Goal: Task Accomplishment & Management: Complete application form

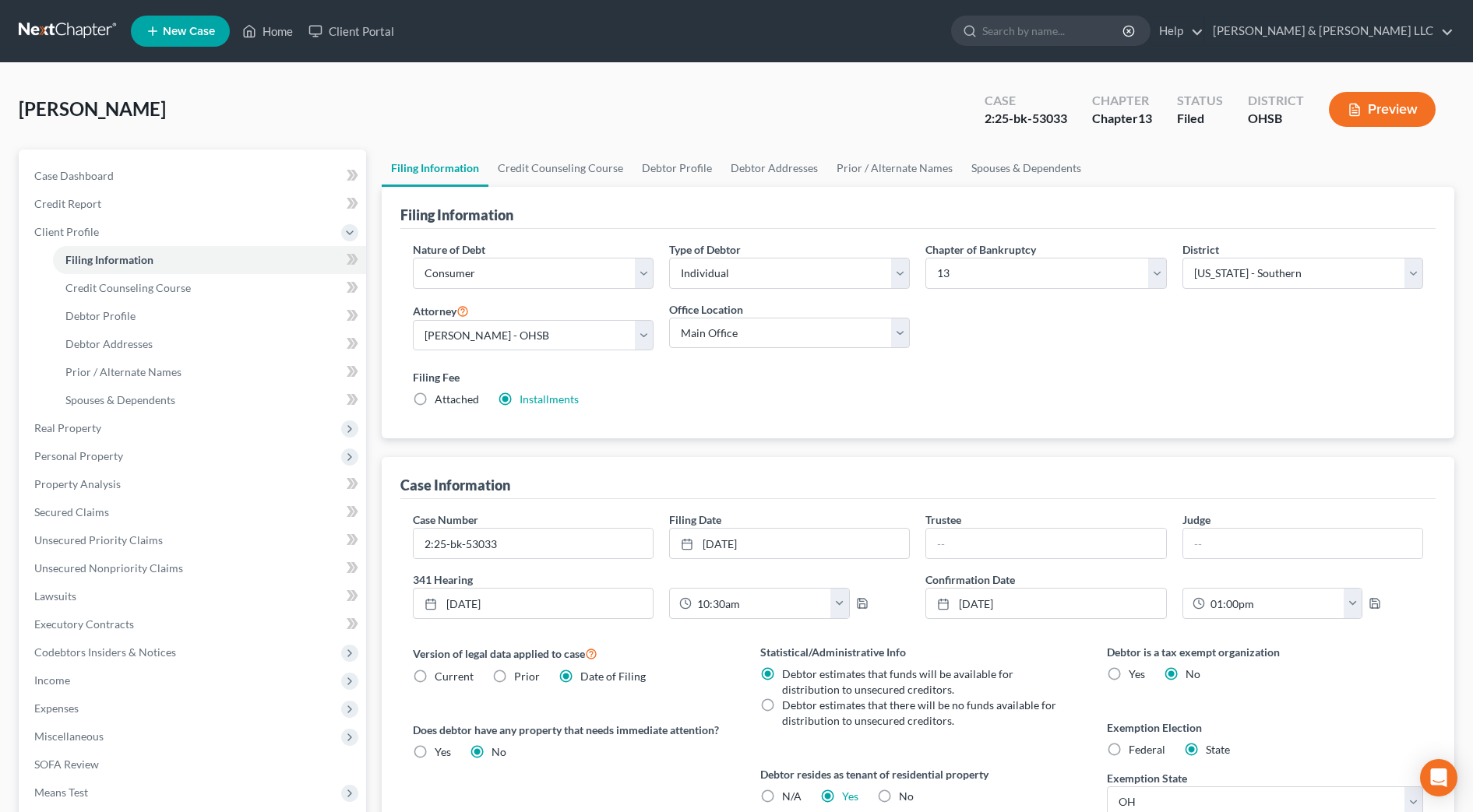
select select "1"
select select "0"
select select "3"
select select "62"
select select "2"
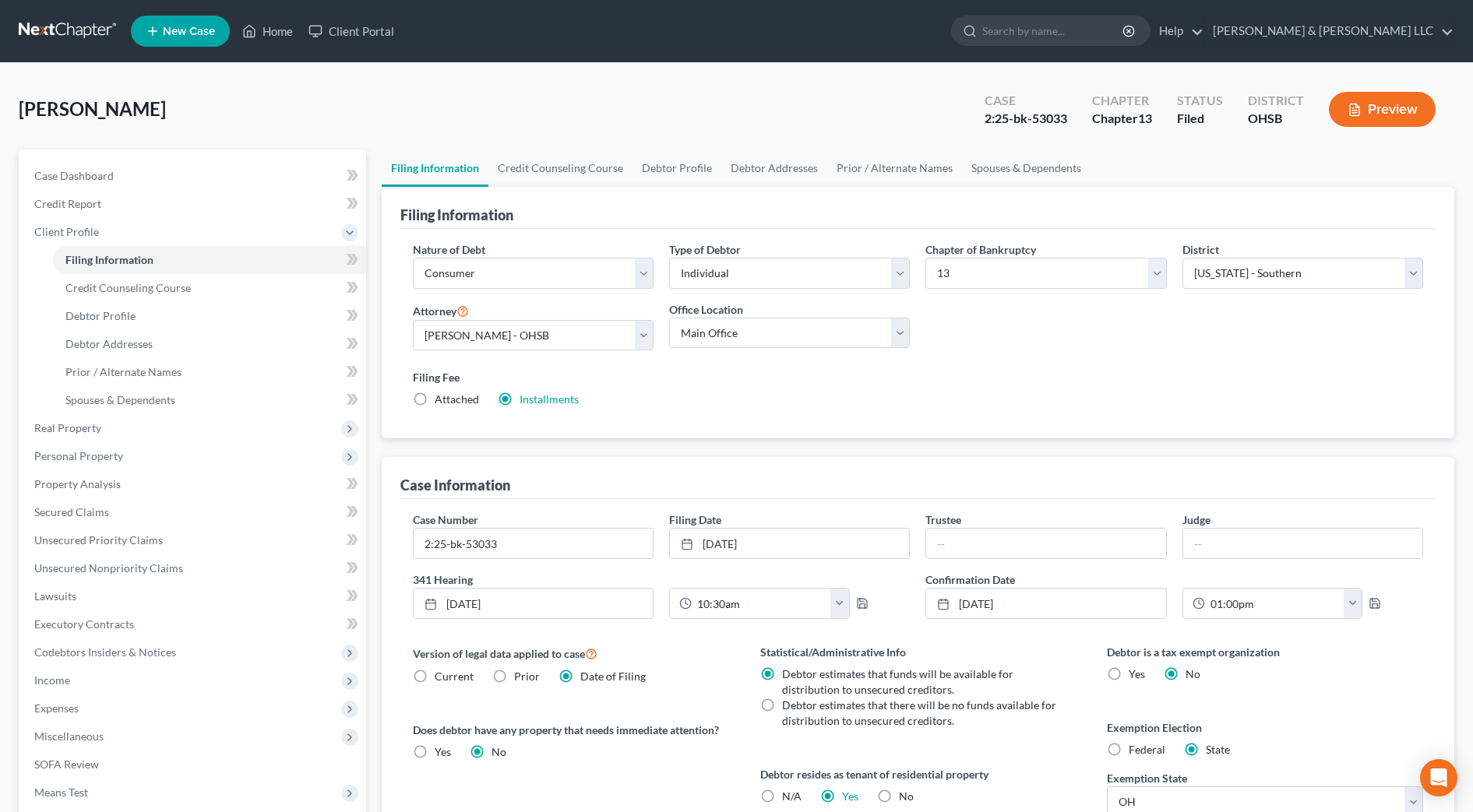
select select "36"
click at [280, 41] on link "Home" at bounding box center [267, 31] width 66 height 28
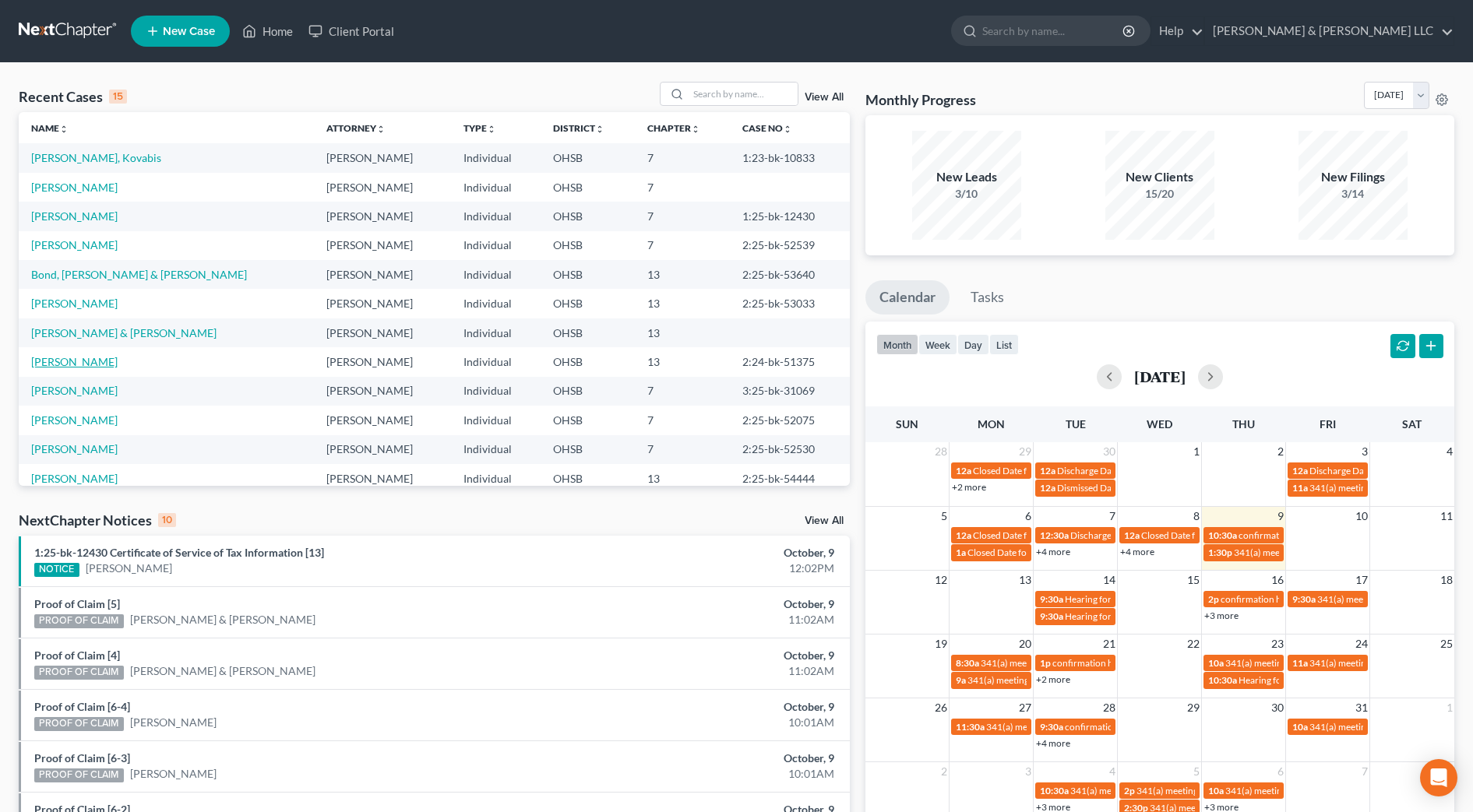
click at [82, 363] on link "[PERSON_NAME]" at bounding box center [75, 361] width 87 height 13
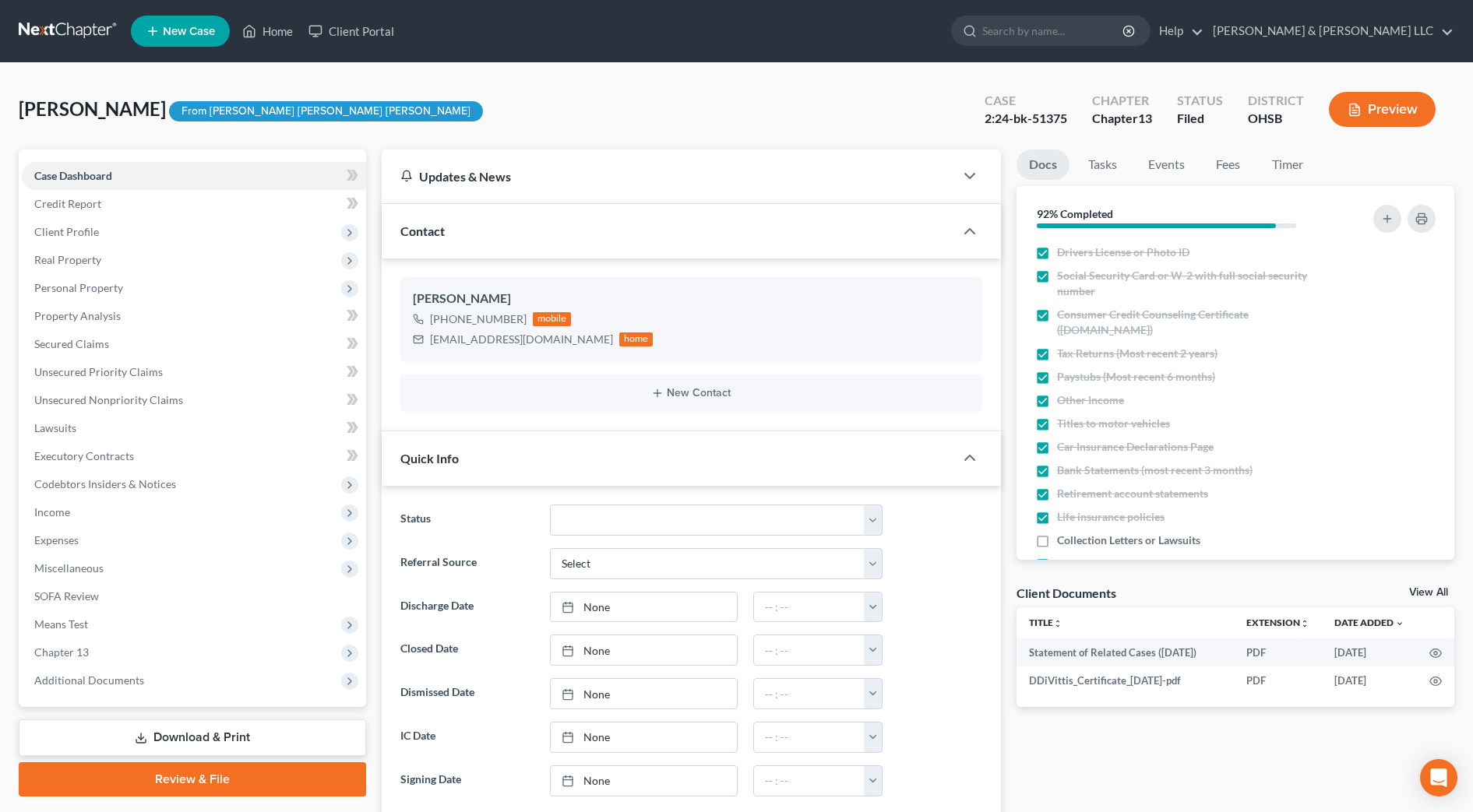
scroll to position [630, 0]
click at [106, 516] on span "Income" at bounding box center [193, 512] width 344 height 28
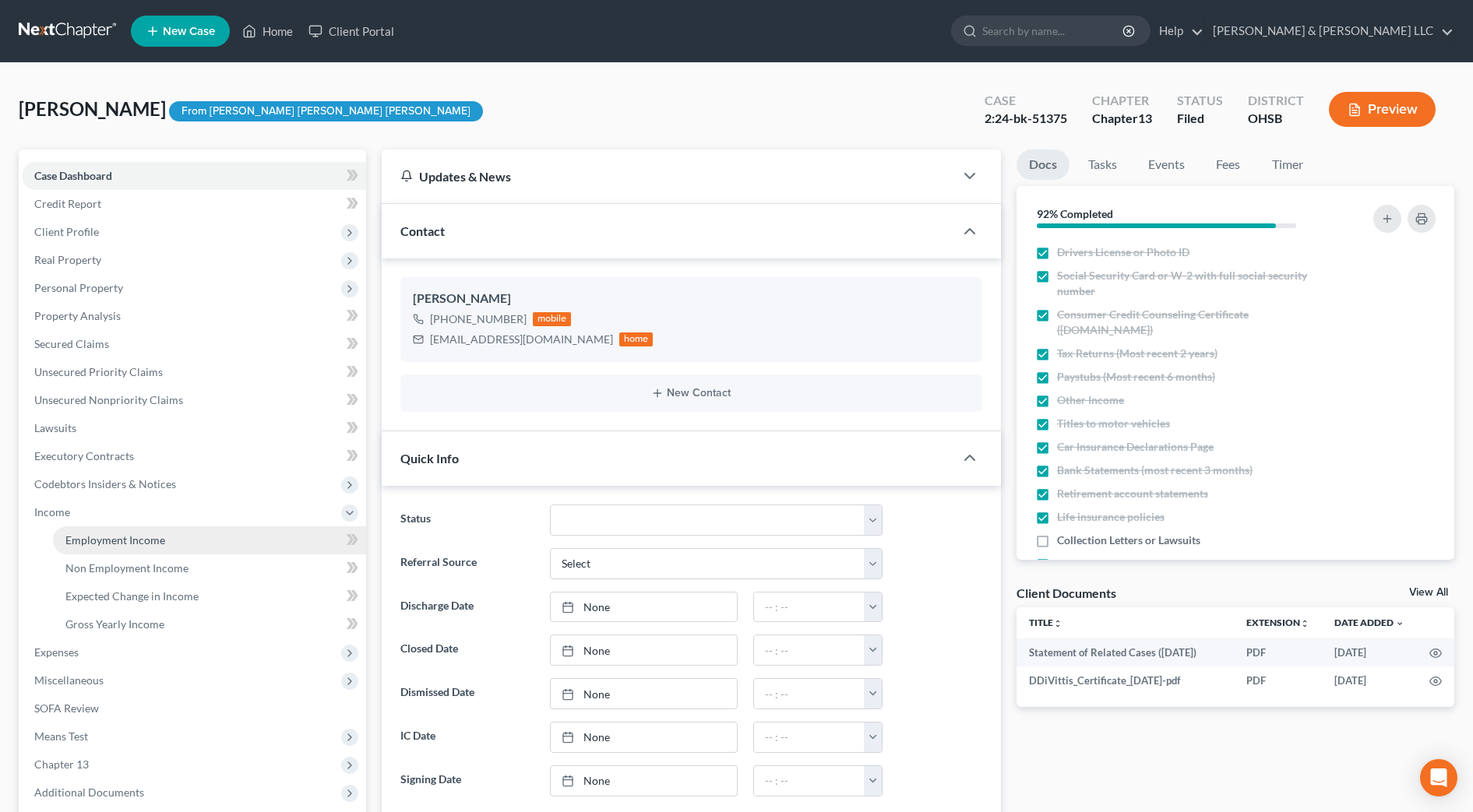
click at [109, 534] on span "Employment Income" at bounding box center [114, 539] width 100 height 13
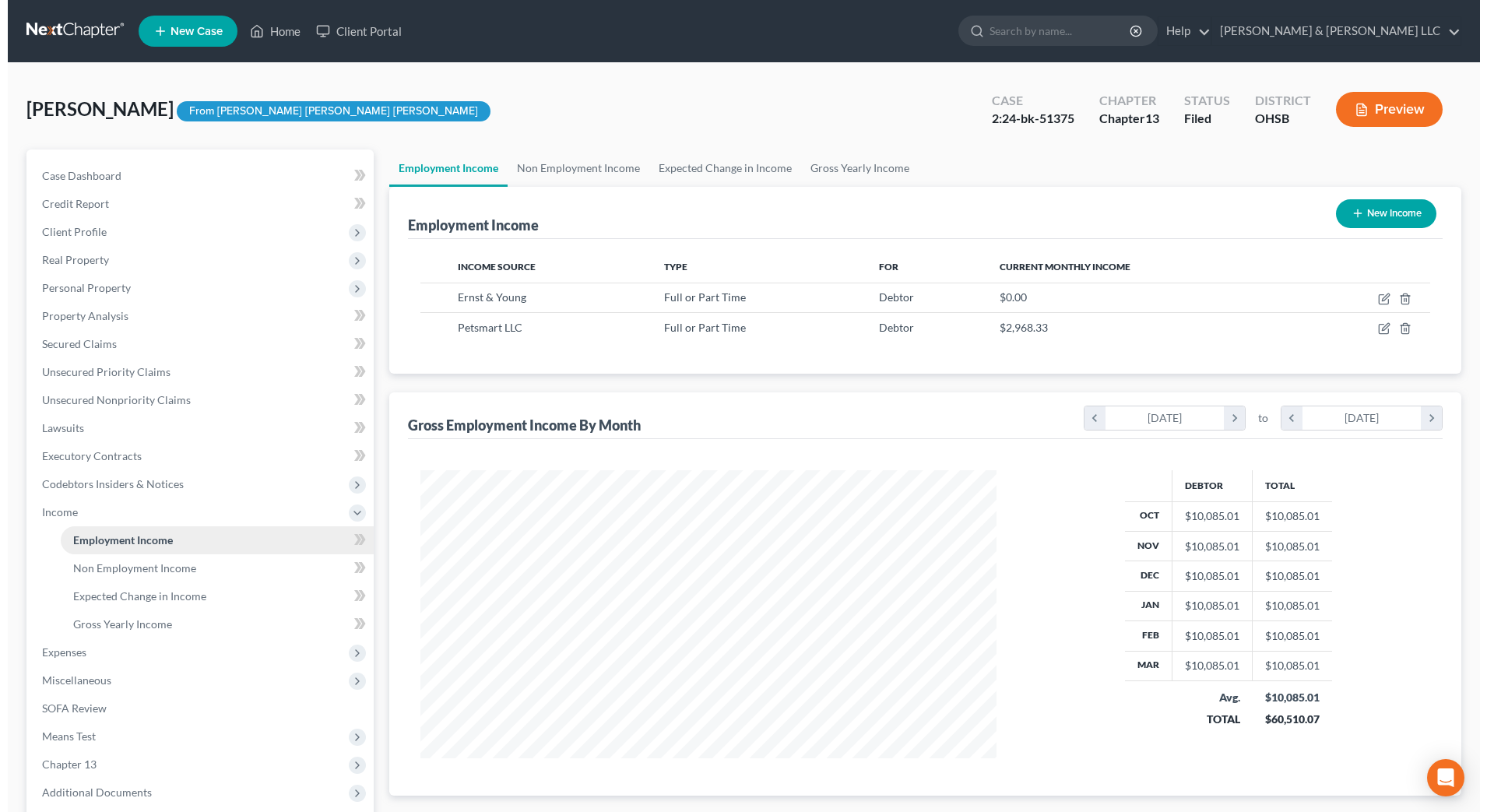
scroll to position [288, 607]
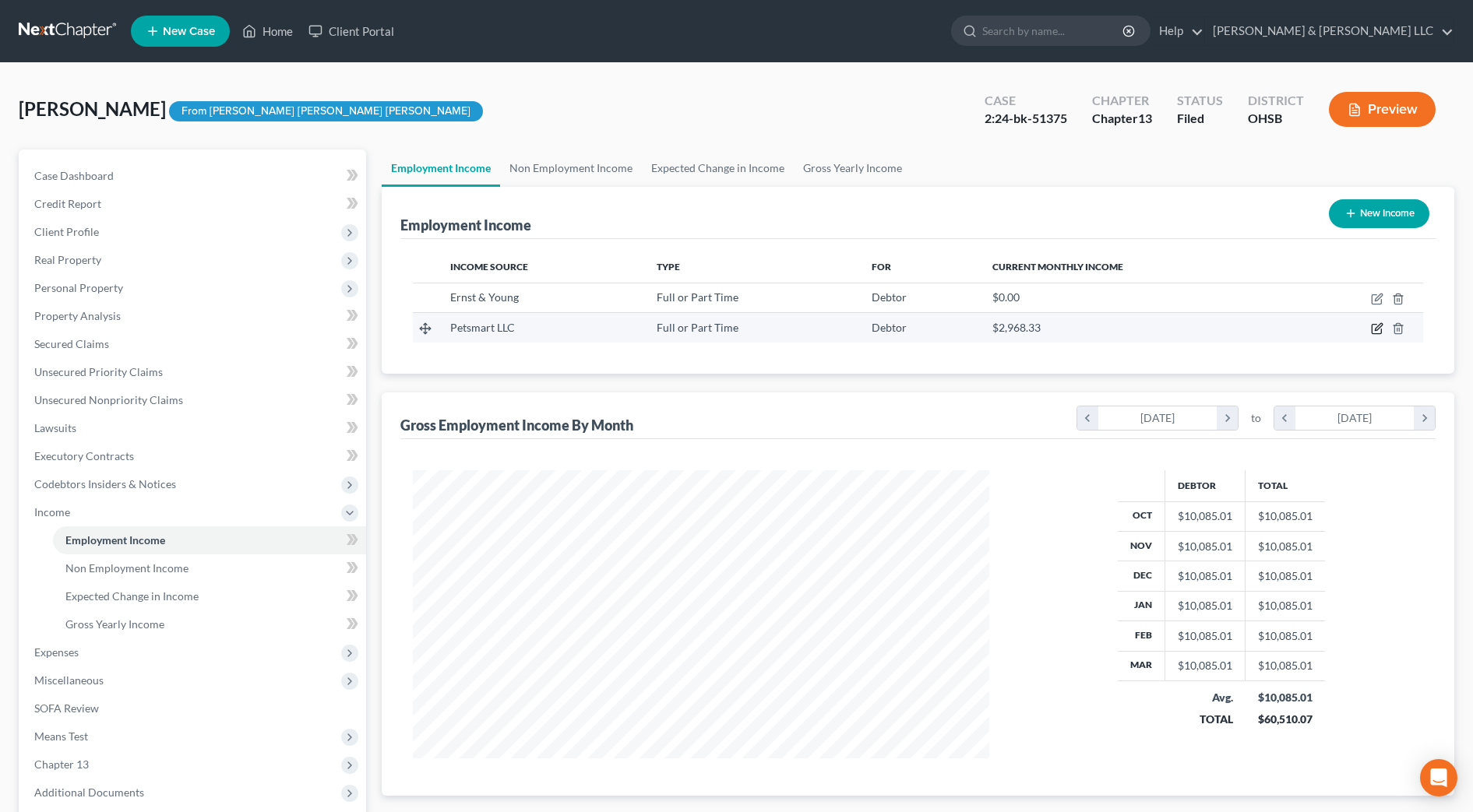
click at [1374, 326] on icon "button" at bounding box center [1377, 328] width 12 height 12
select select "0"
select select "3"
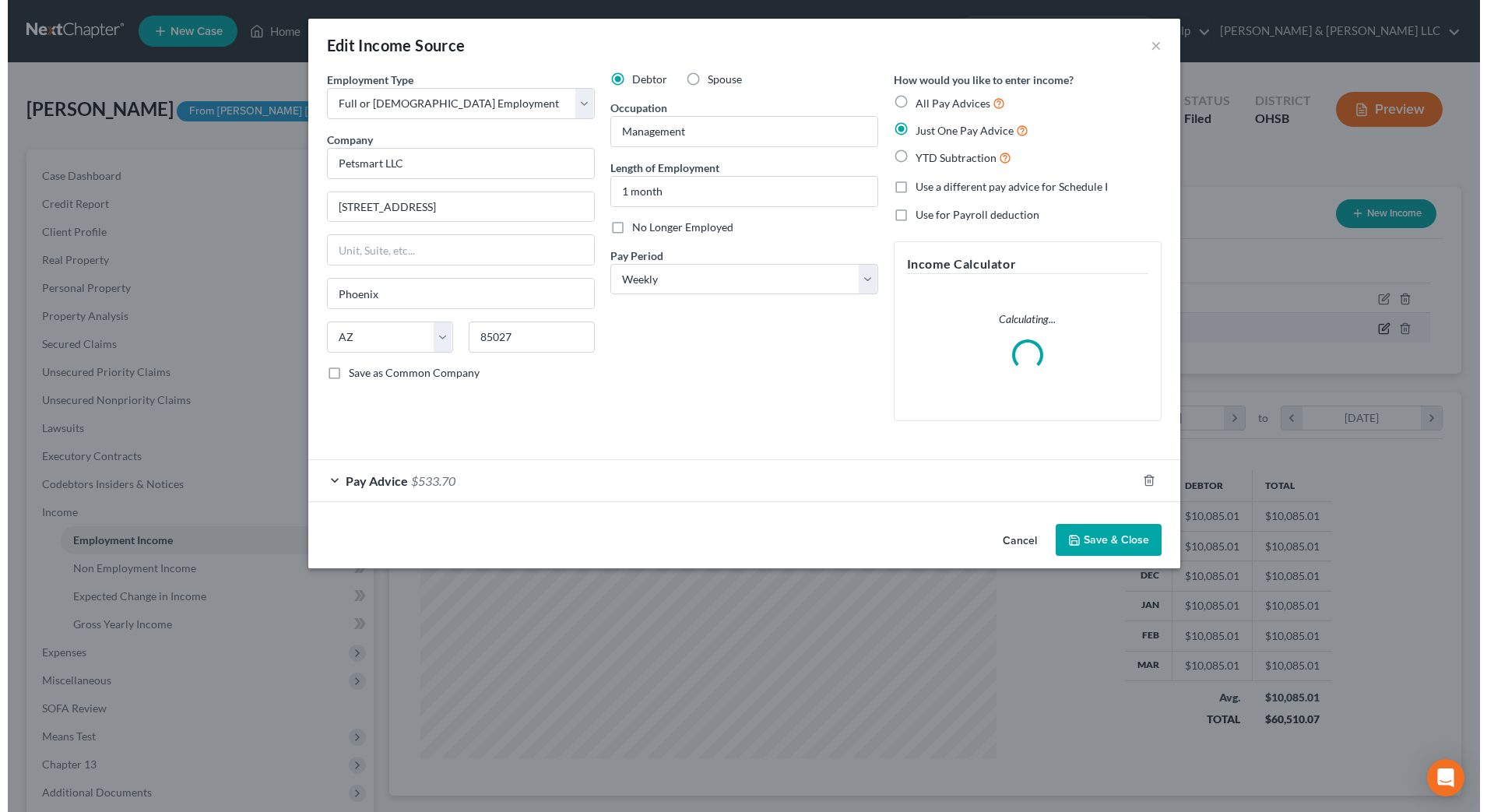
scroll to position [291, 614]
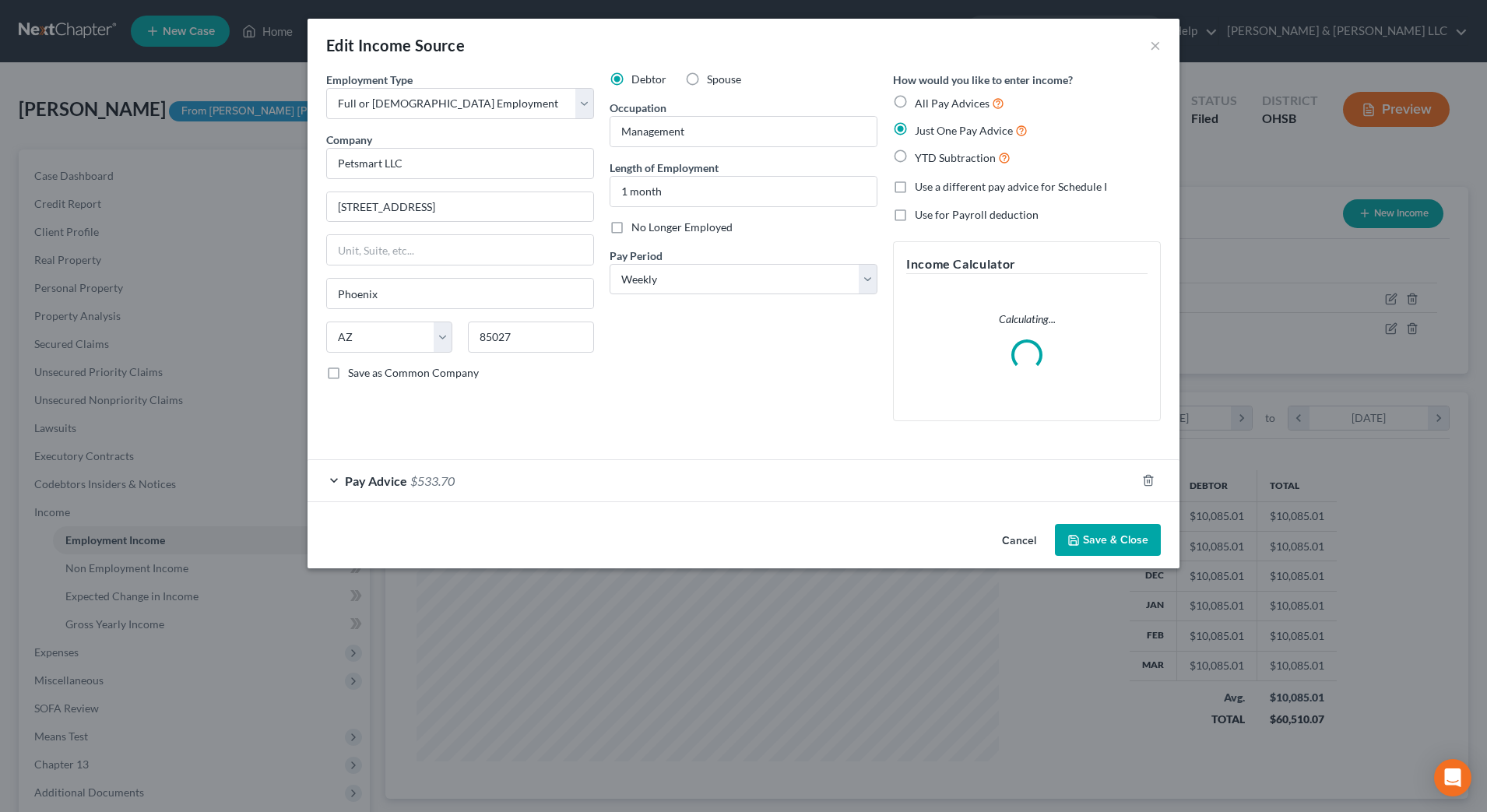
click at [733, 497] on div "Pay Advice $533.70" at bounding box center [722, 481] width 828 height 42
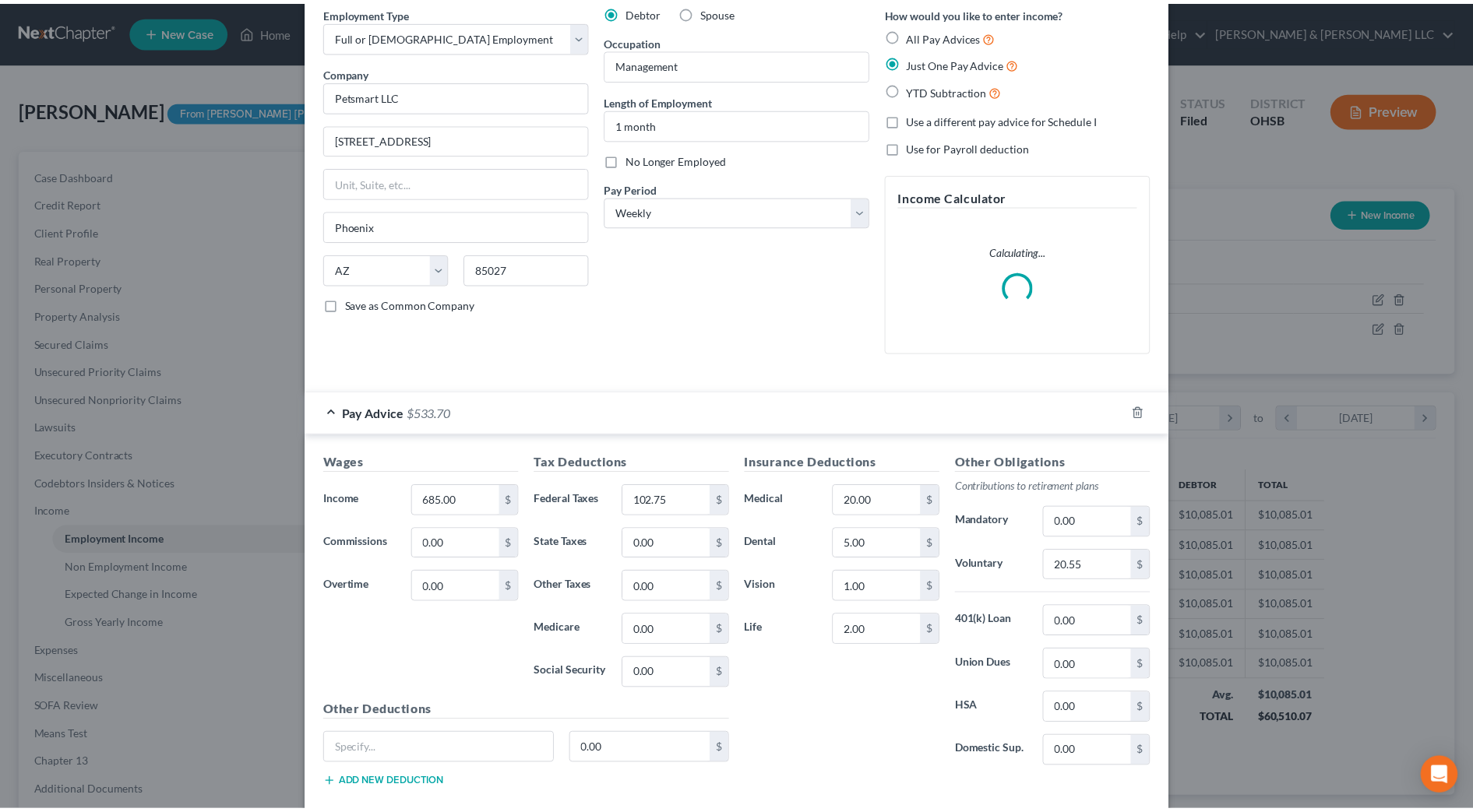
scroll to position [156, 0]
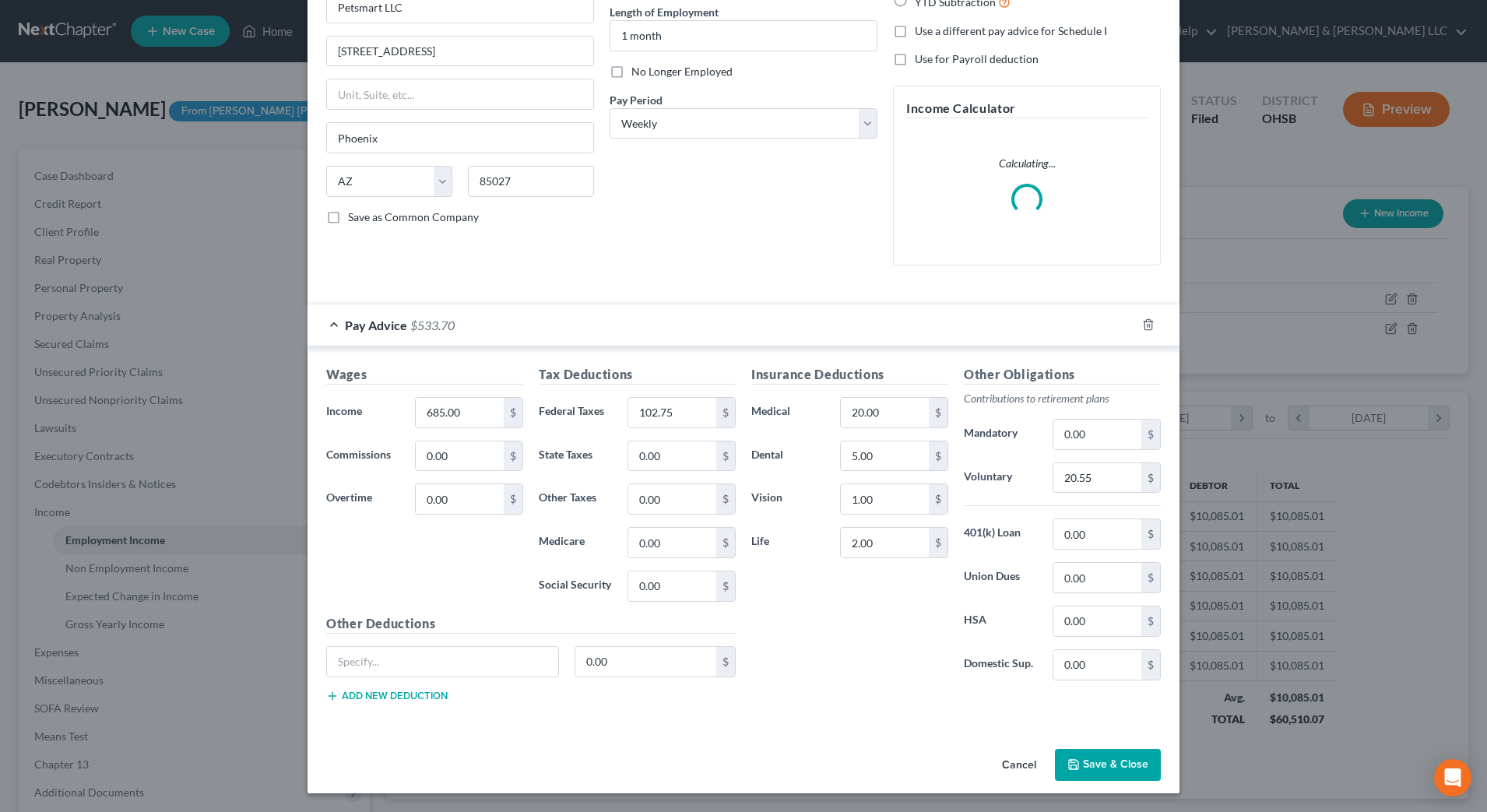
click at [1093, 770] on button "Save & Close" at bounding box center [1107, 765] width 106 height 33
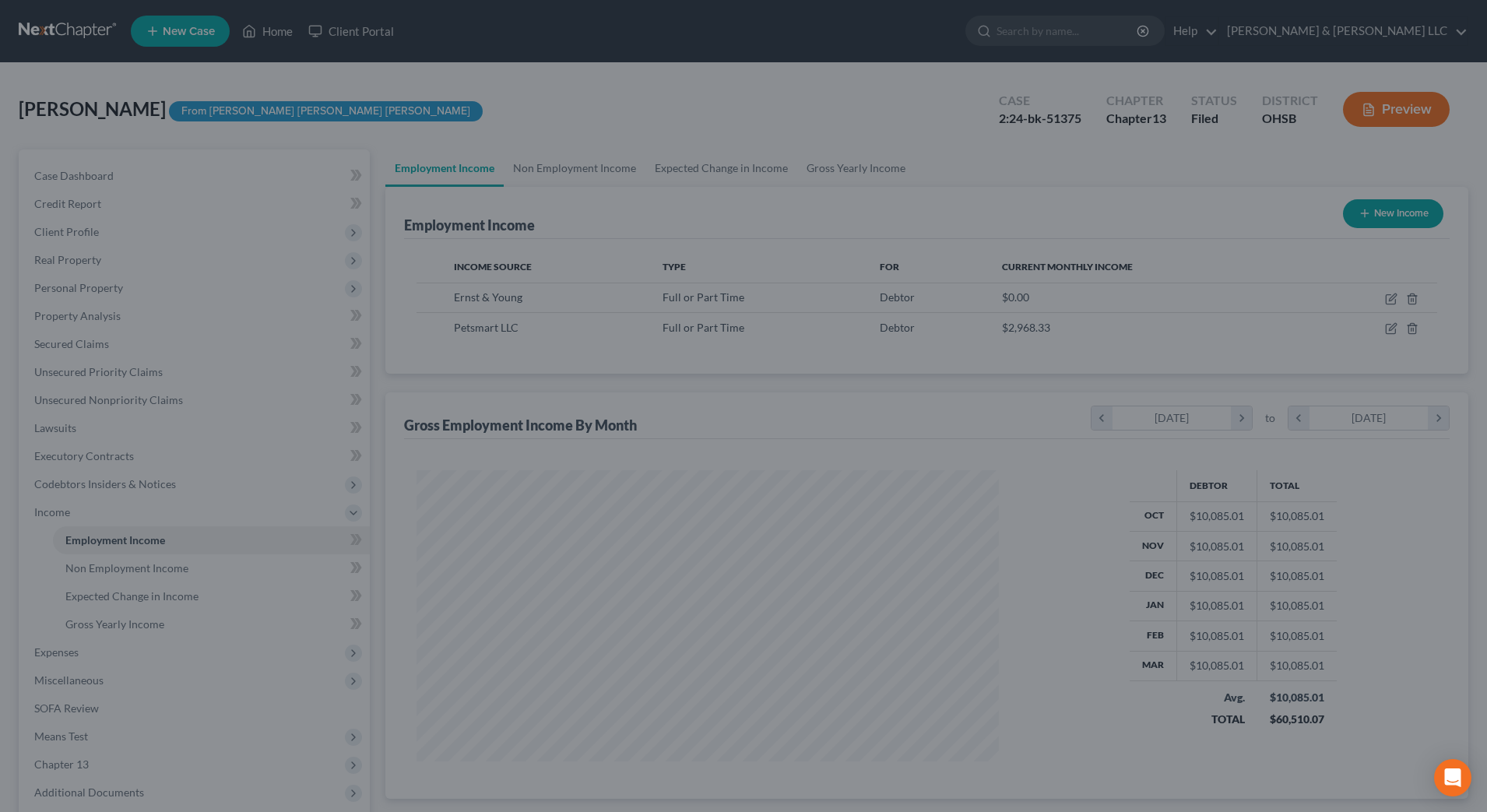
scroll to position [778278, 777918]
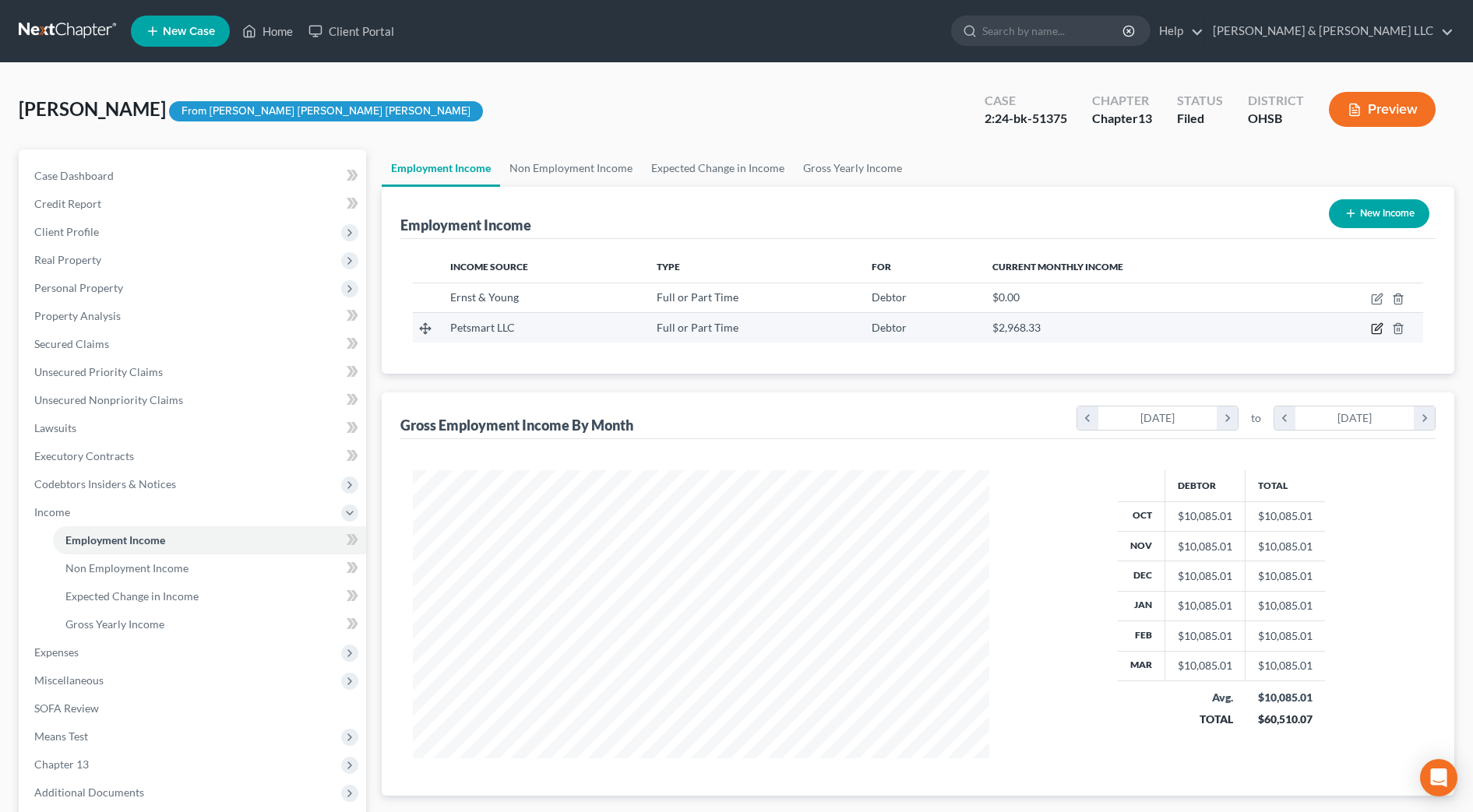
click at [1378, 332] on icon "button" at bounding box center [1377, 328] width 12 height 12
select select "0"
select select "3"
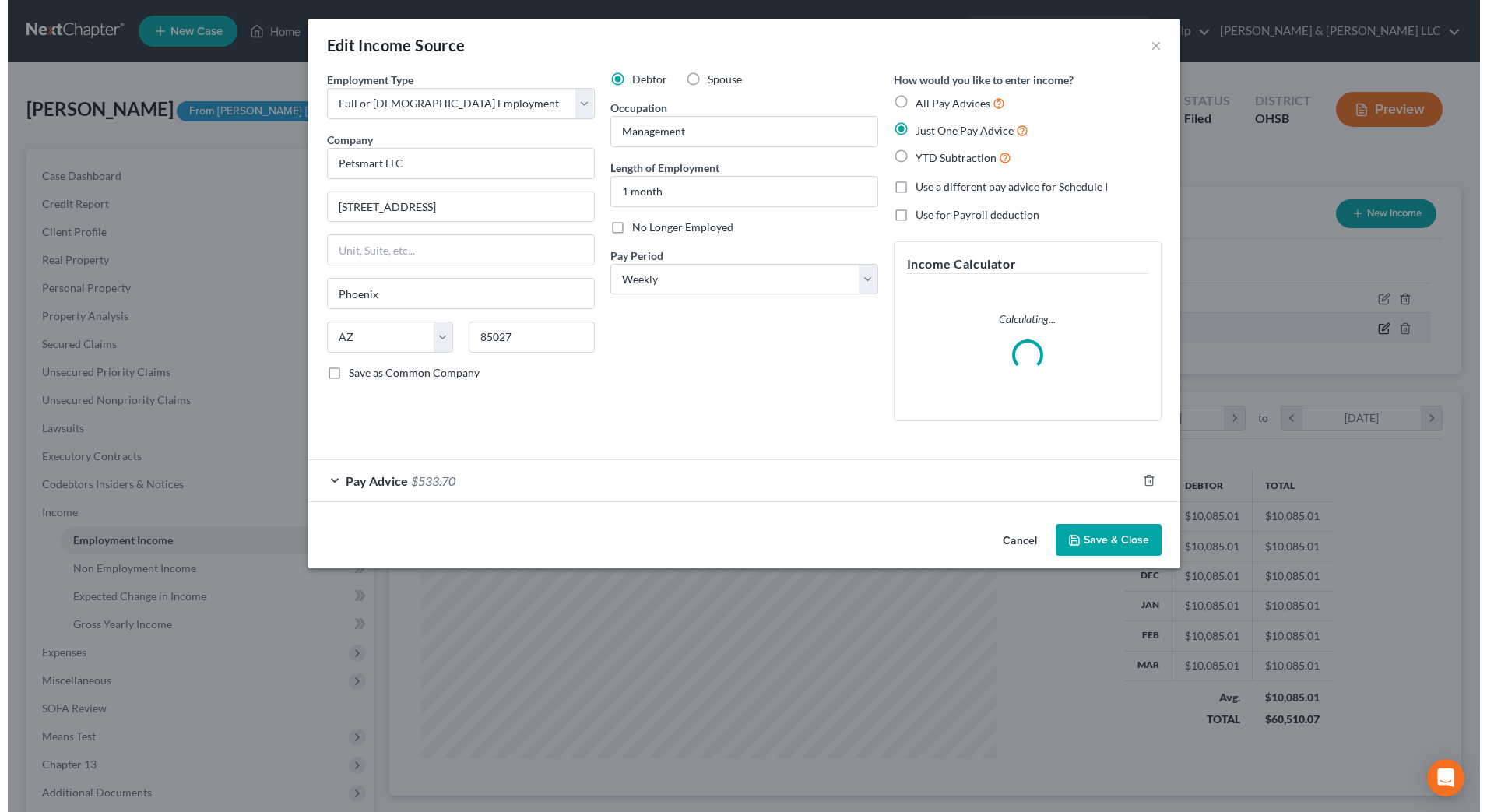
scroll to position [291, 614]
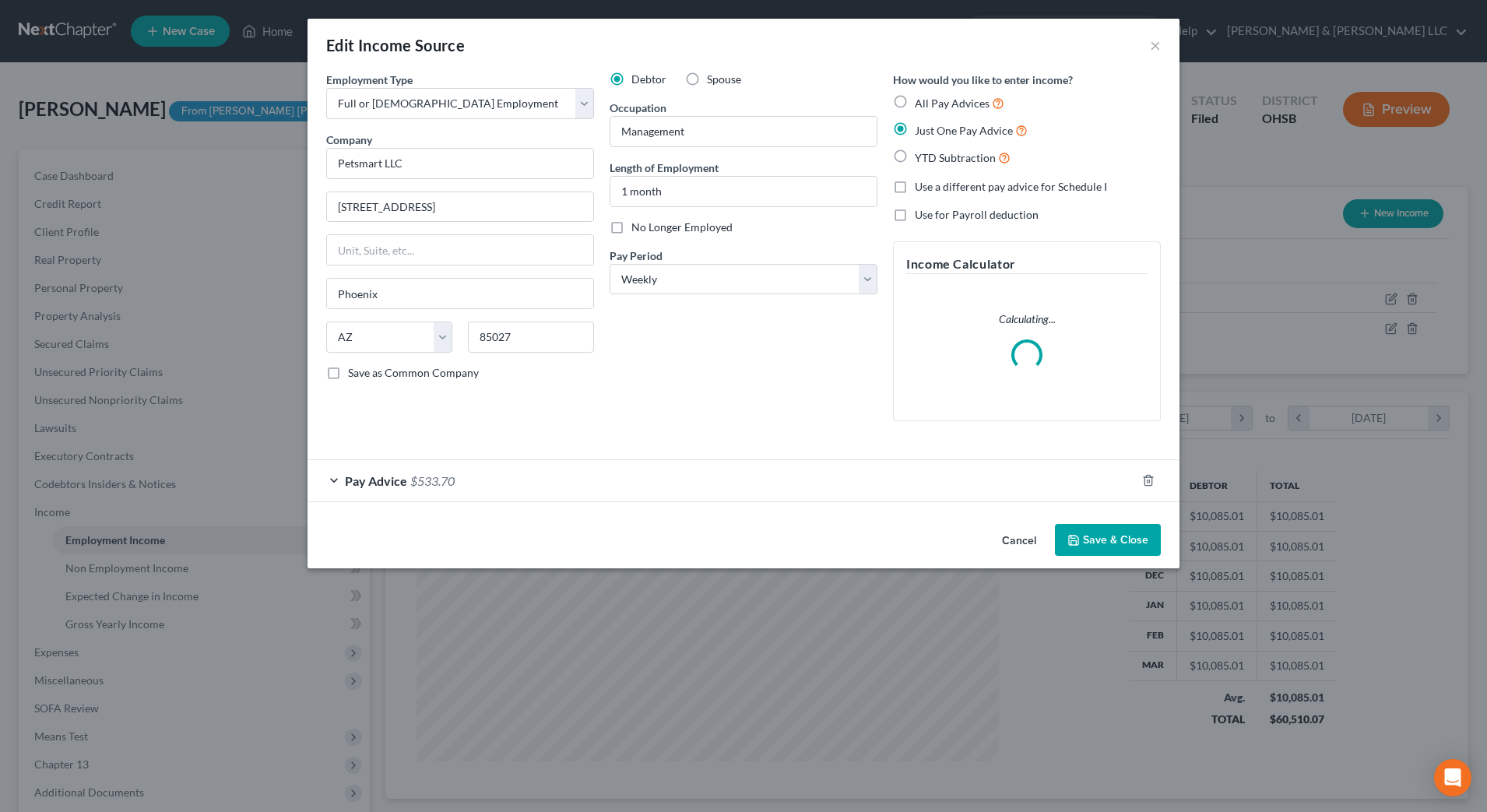
click at [1069, 485] on div "Pay Advice $533.70" at bounding box center [722, 481] width 828 height 42
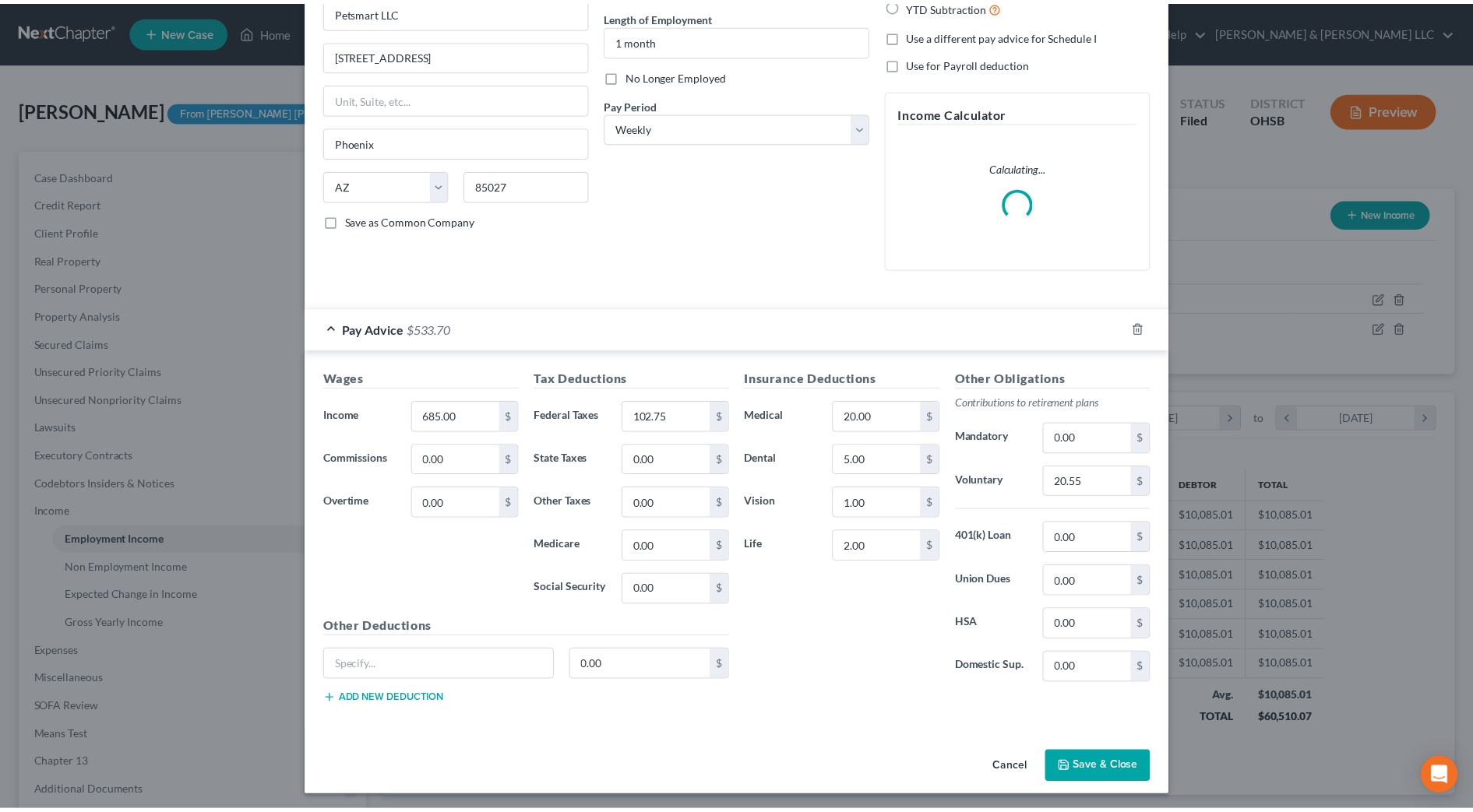
scroll to position [156, 0]
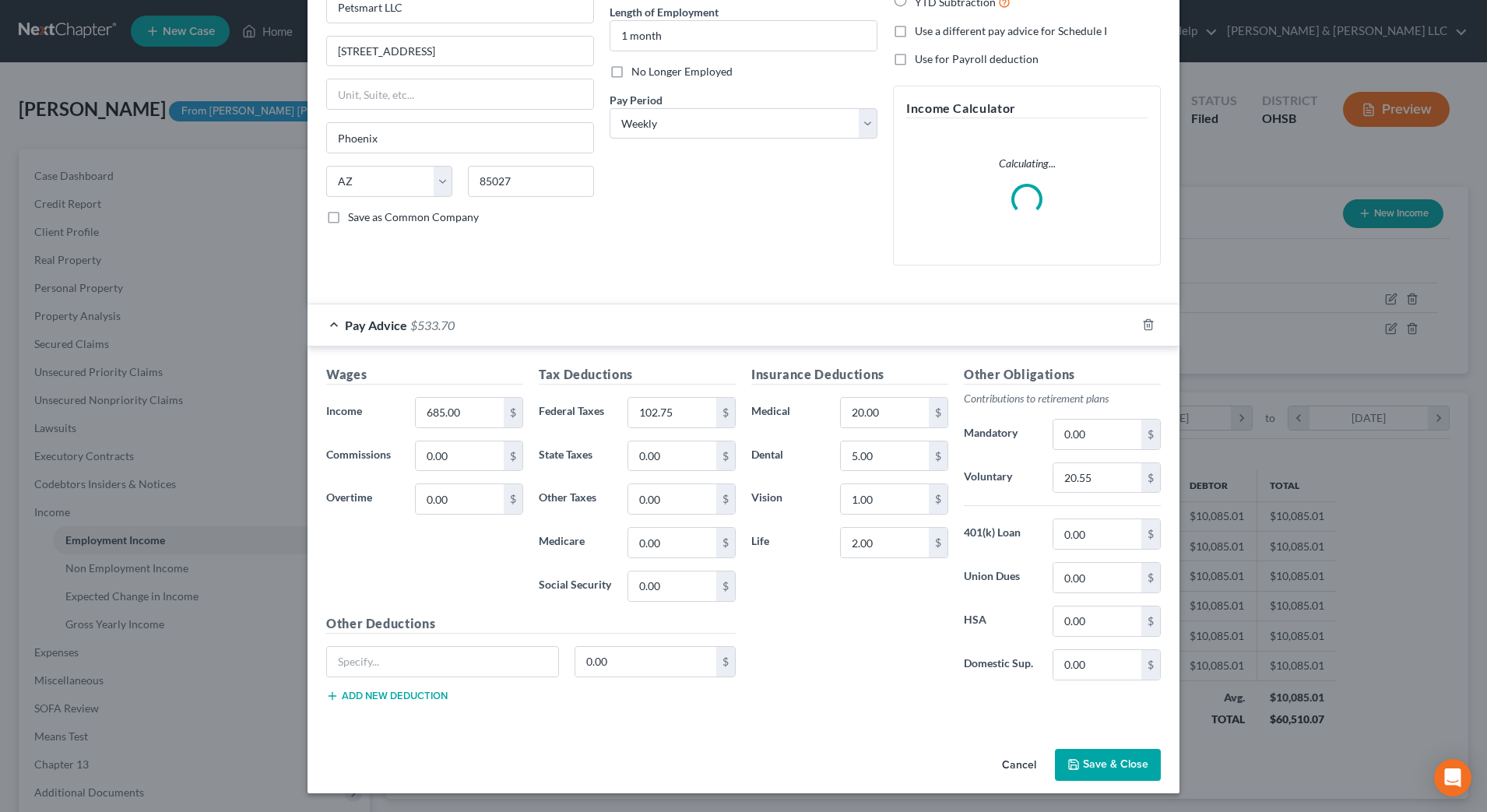
click at [1023, 754] on button "Cancel" at bounding box center [1019, 766] width 59 height 31
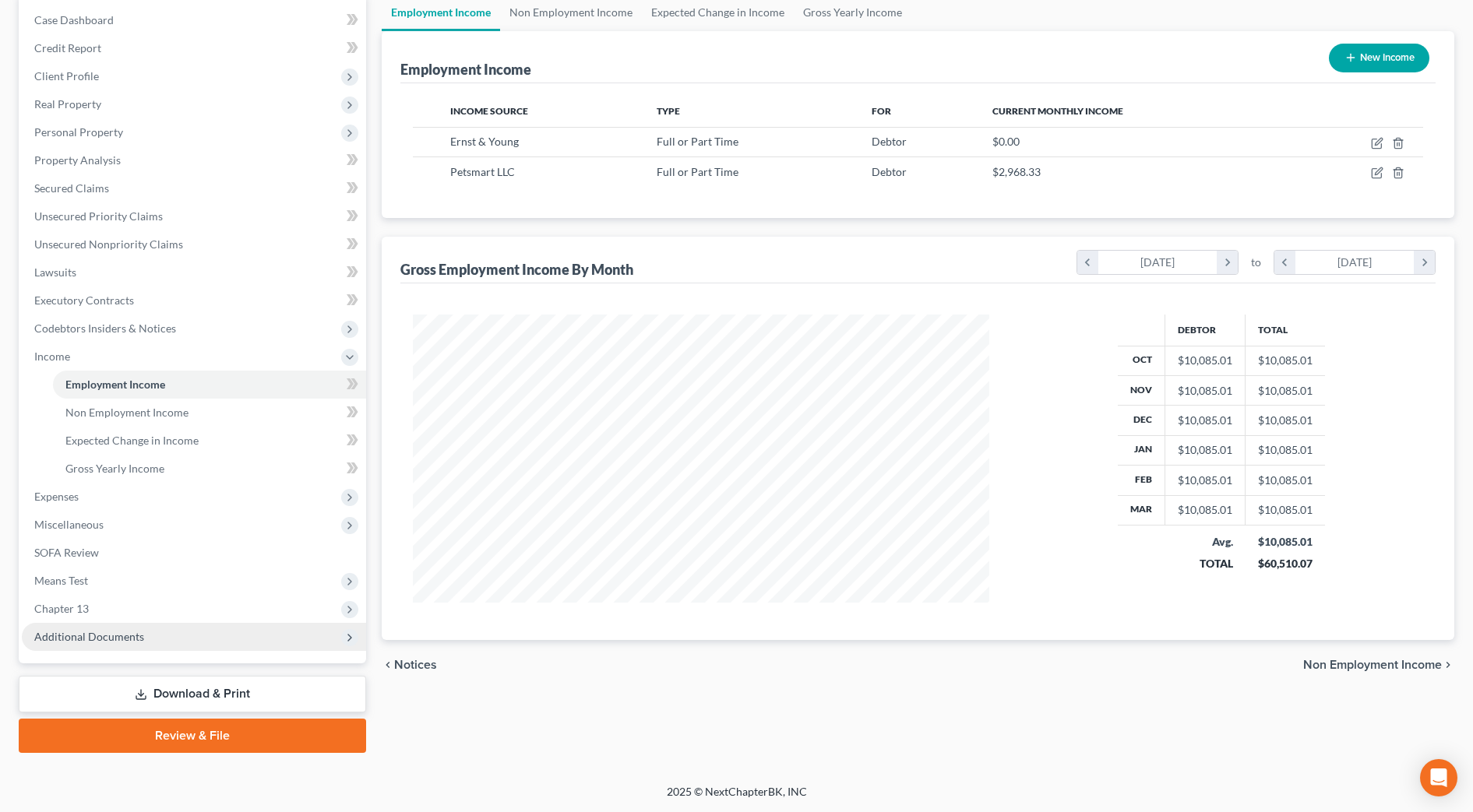
click at [157, 627] on span "Additional Documents" at bounding box center [193, 637] width 344 height 28
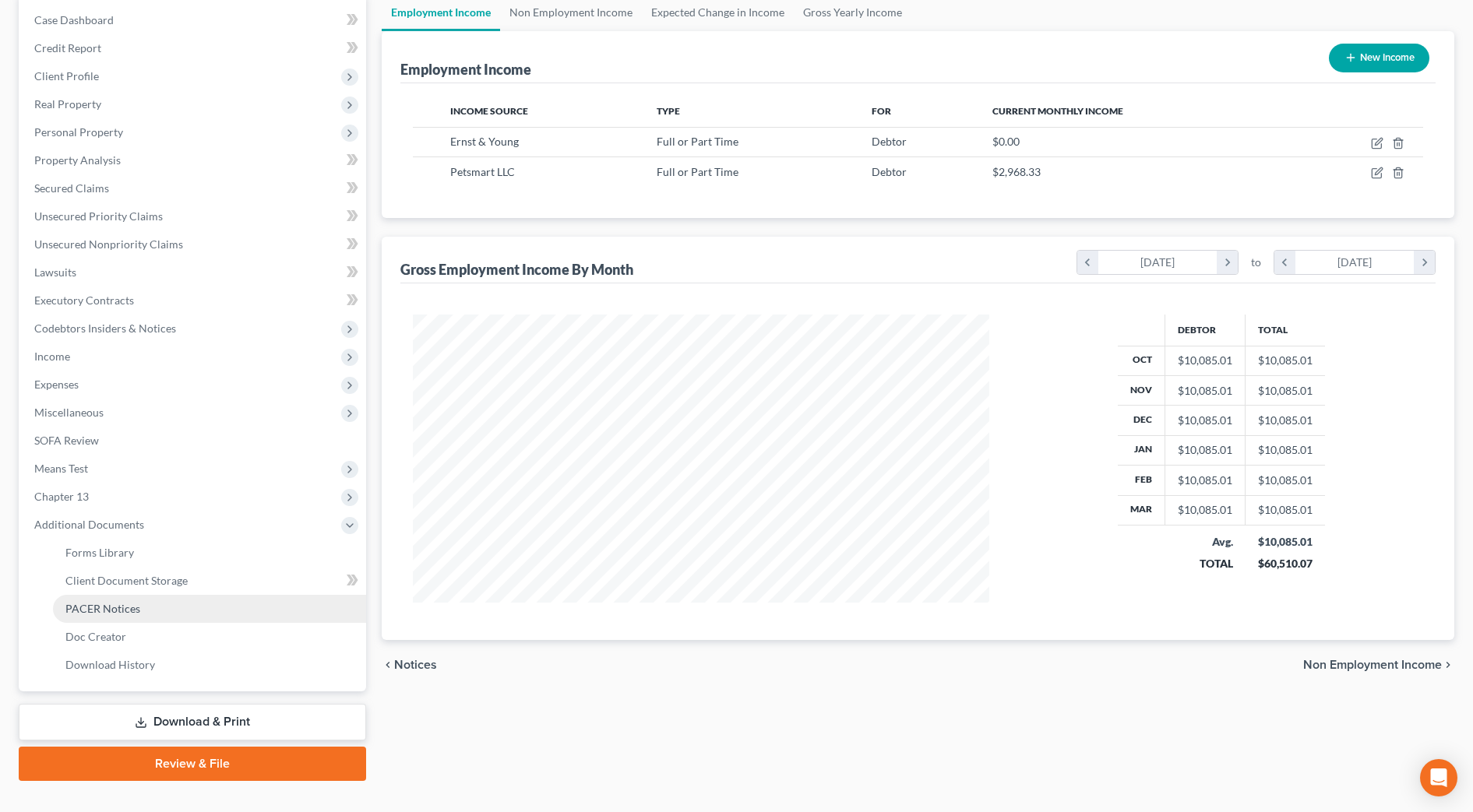
click at [152, 613] on link "PACER Notices" at bounding box center [209, 608] width 313 height 28
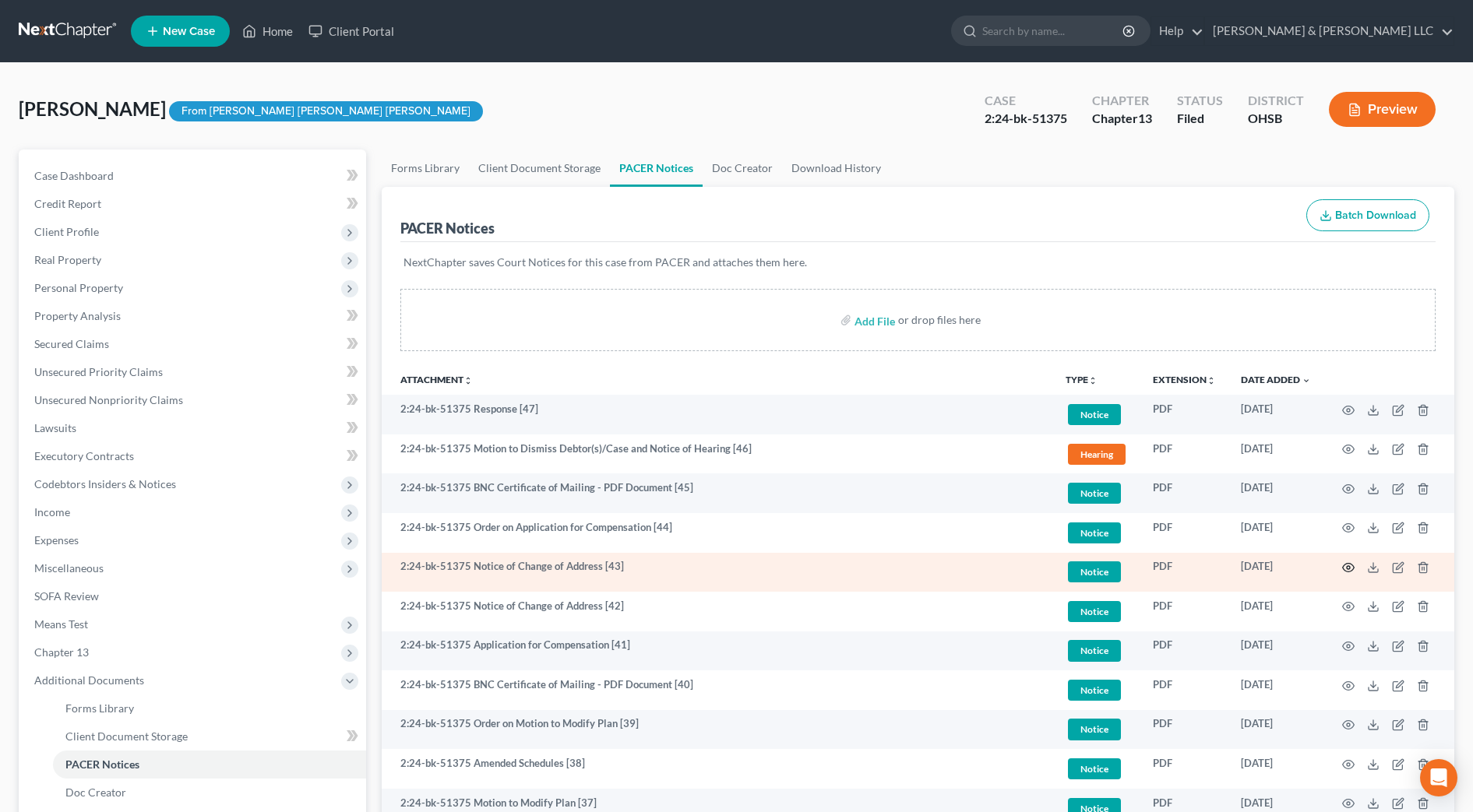
click at [1350, 568] on circle "button" at bounding box center [1348, 568] width 3 height 3
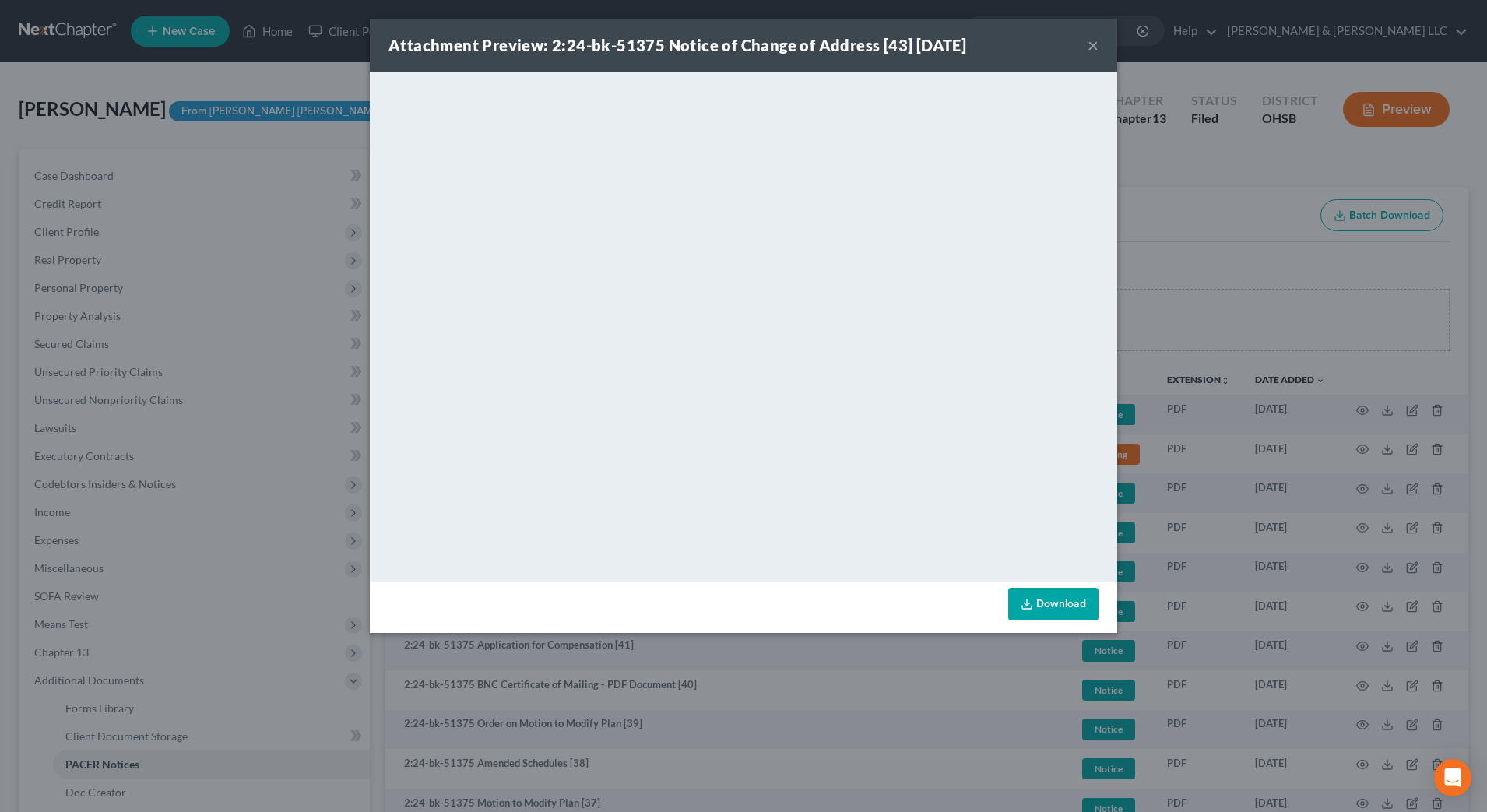
click at [1091, 42] on button "×" at bounding box center [1093, 45] width 11 height 19
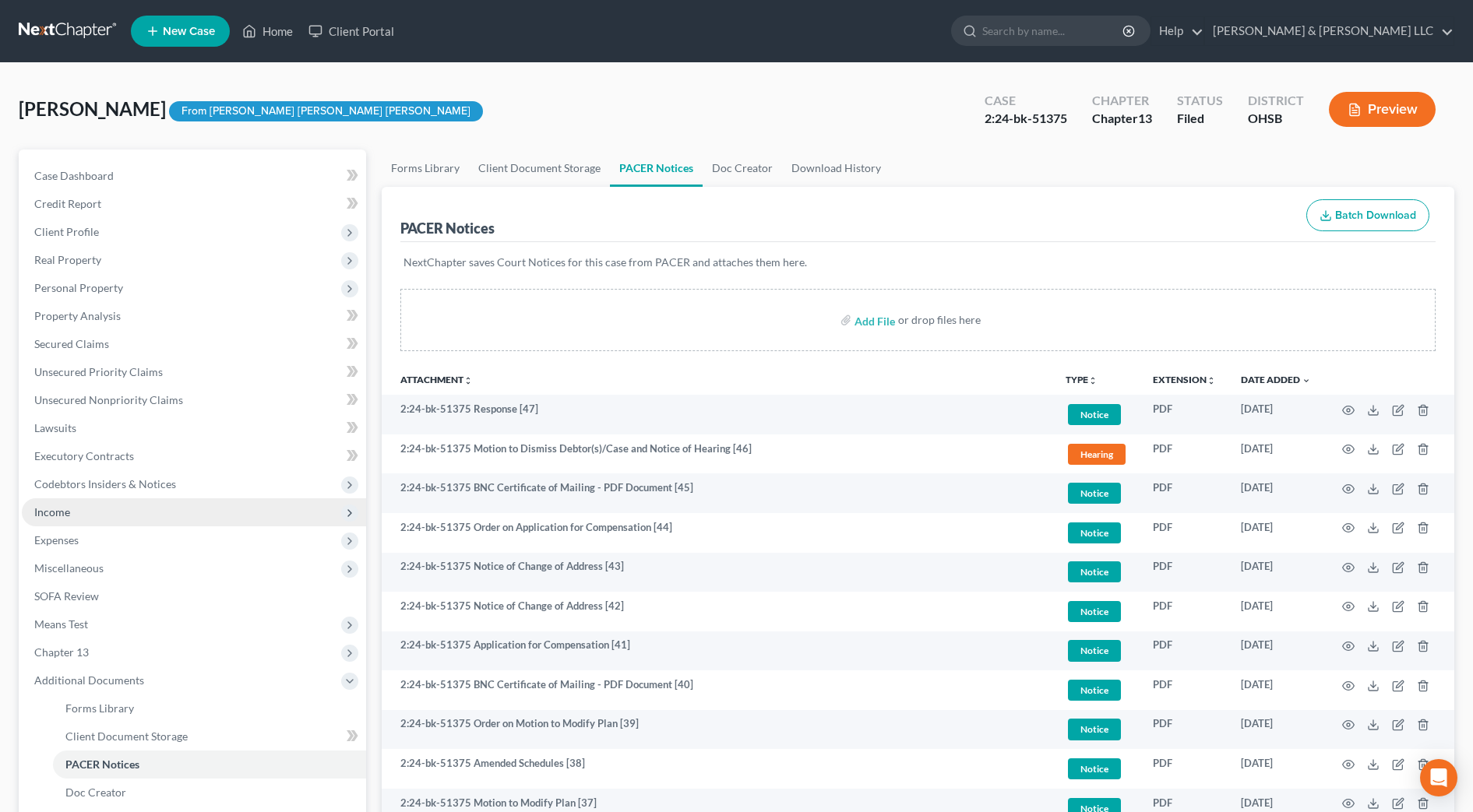
click at [55, 516] on span "Income" at bounding box center [52, 511] width 36 height 13
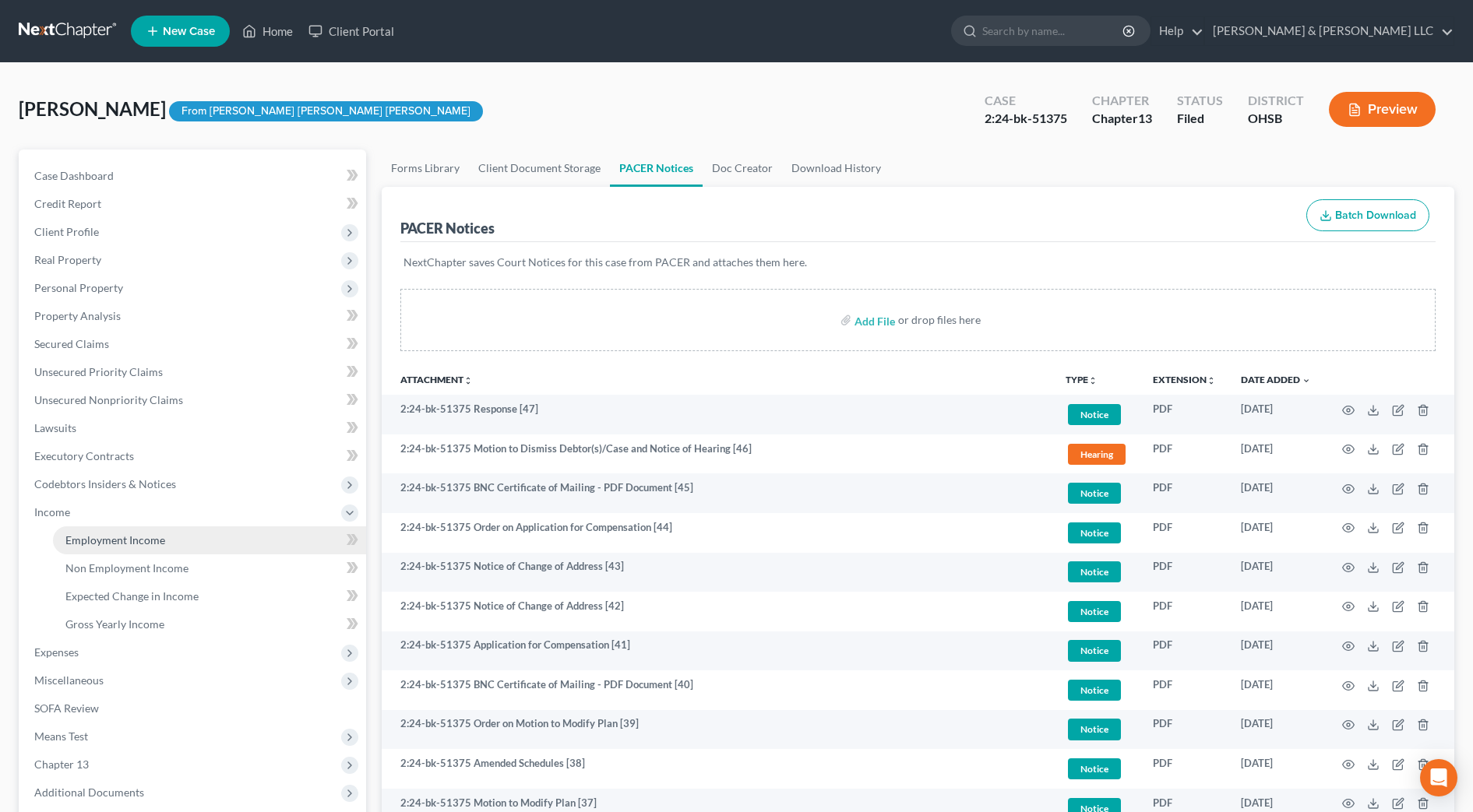
click at [78, 538] on span "Employment Income" at bounding box center [114, 539] width 100 height 13
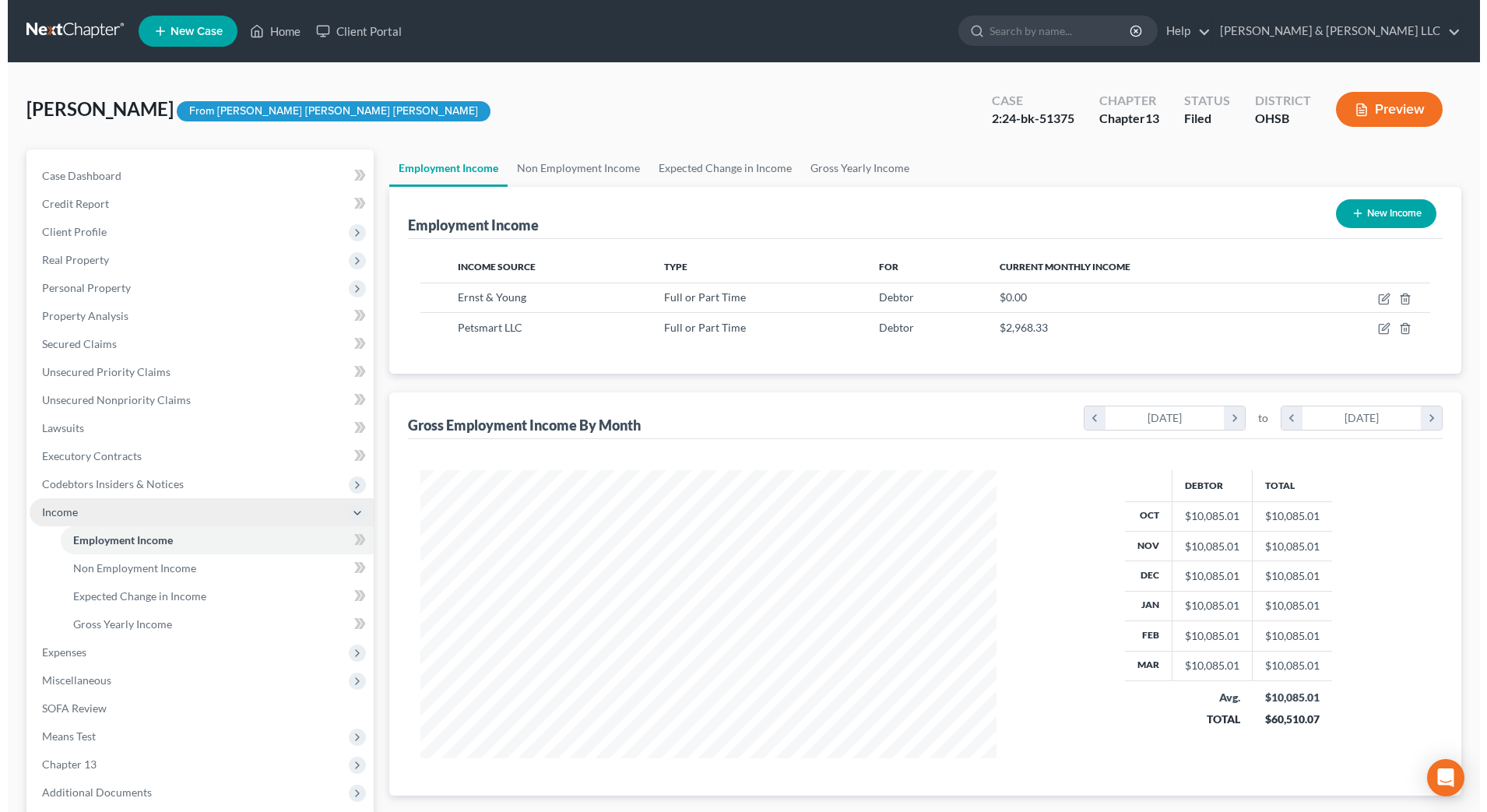
scroll to position [288, 607]
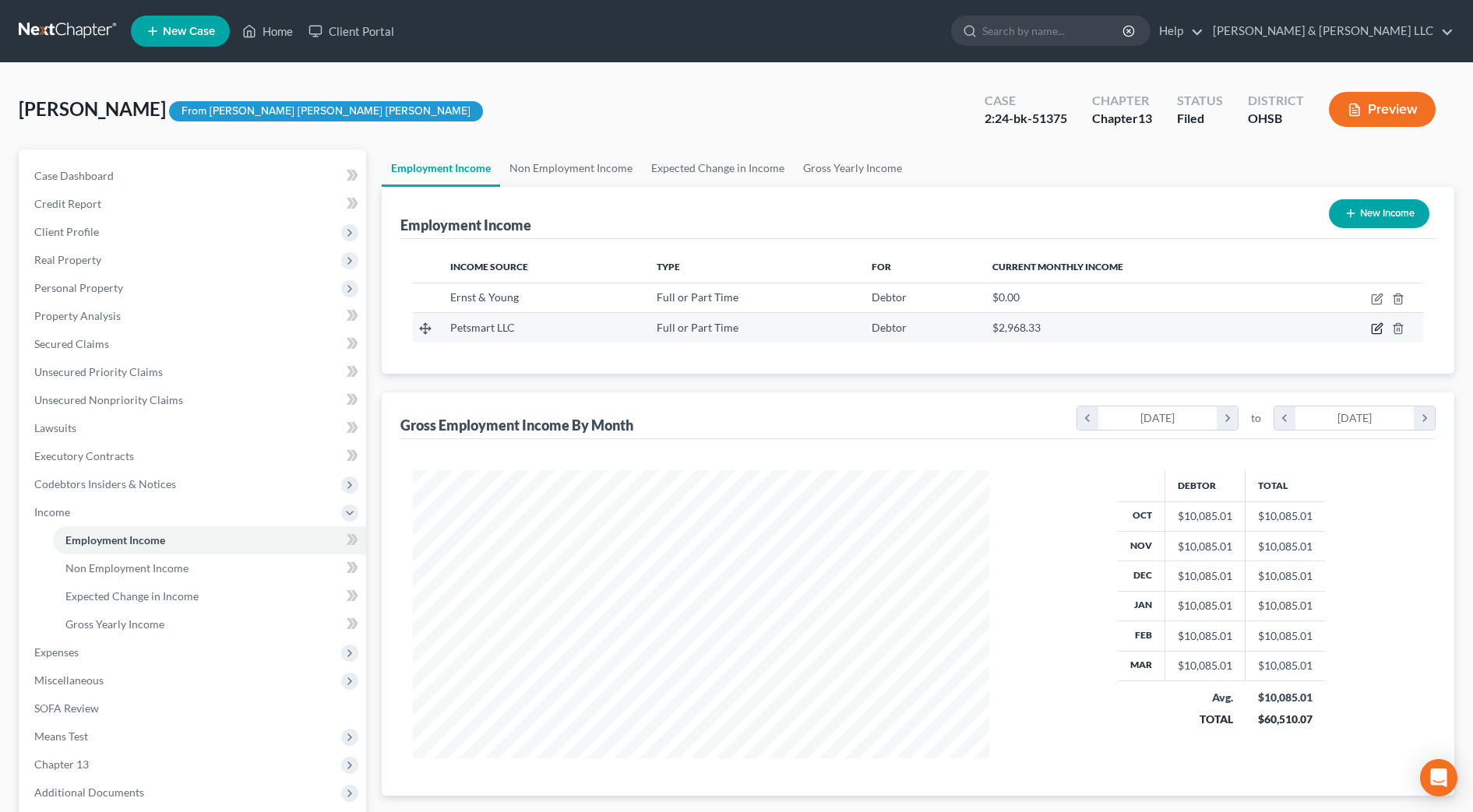
click at [1379, 334] on icon "button" at bounding box center [1376, 329] width 10 height 10
select select "0"
select select "3"
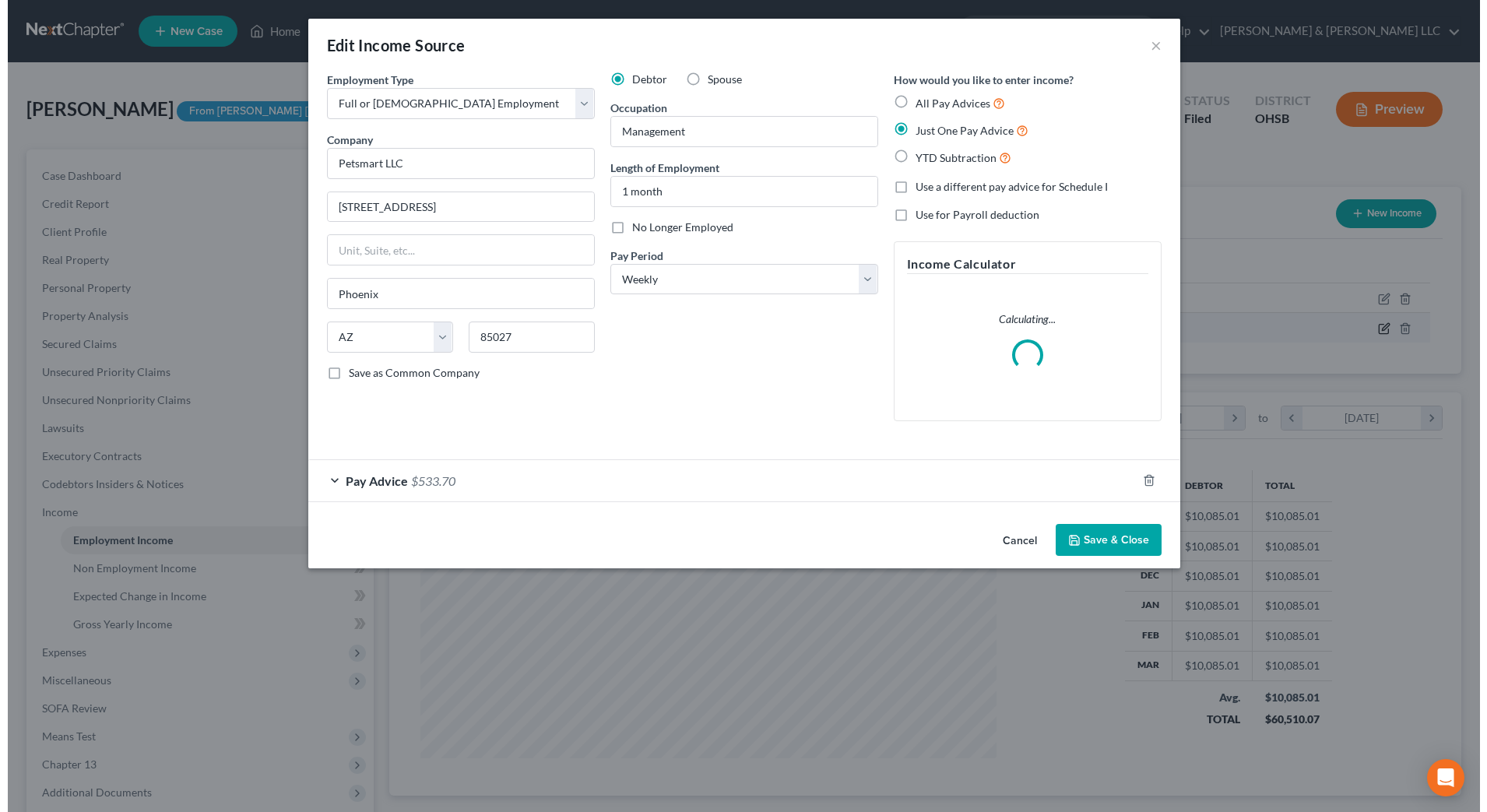
scroll to position [291, 614]
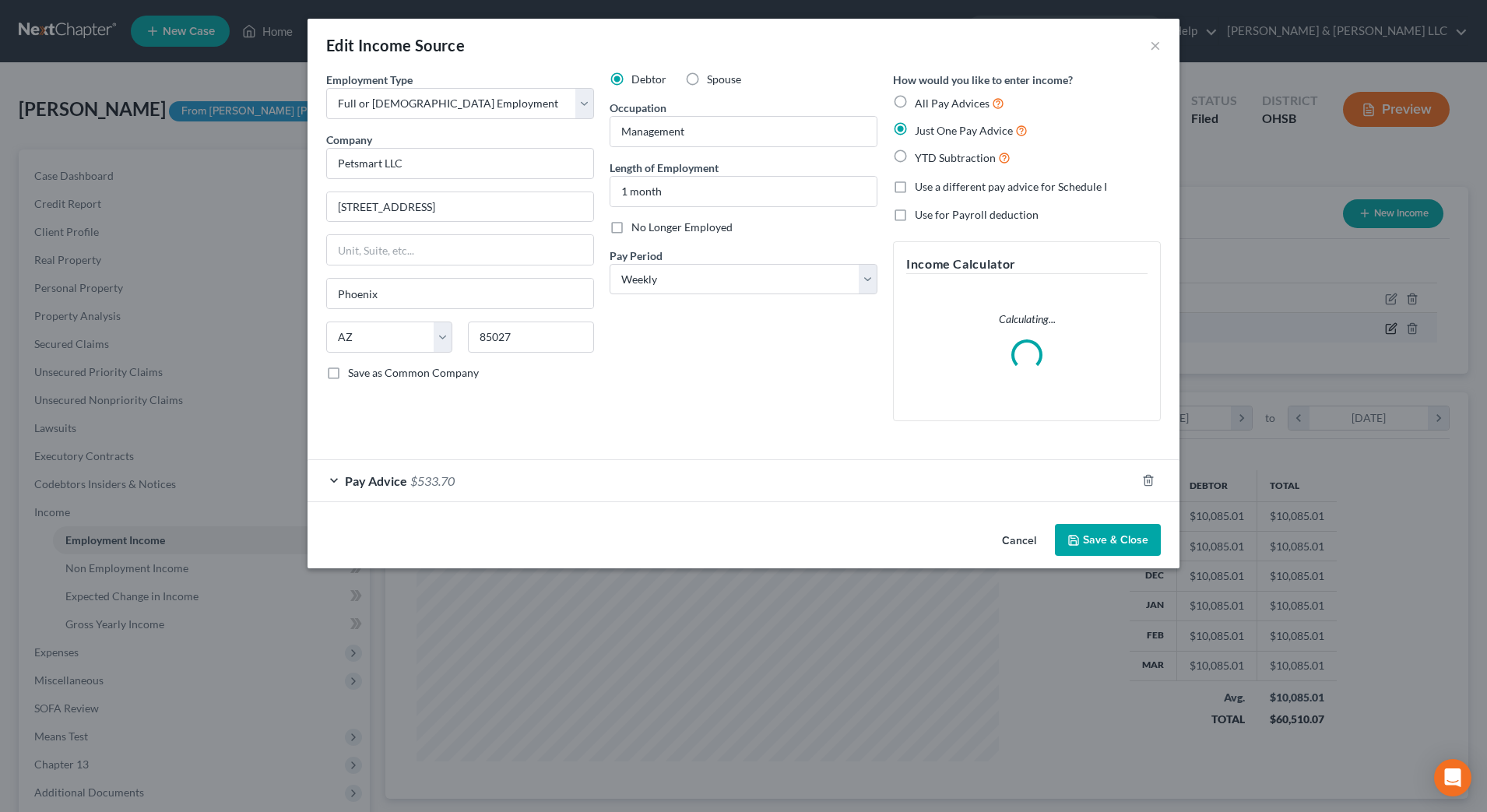
click at [1379, 334] on div "Edit Income Source × Employment Type * Select Full or [DEMOGRAPHIC_DATA] Employ…" at bounding box center [744, 406] width 1487 height 812
click at [747, 476] on div "Pay Advice $533.70" at bounding box center [722, 481] width 828 height 42
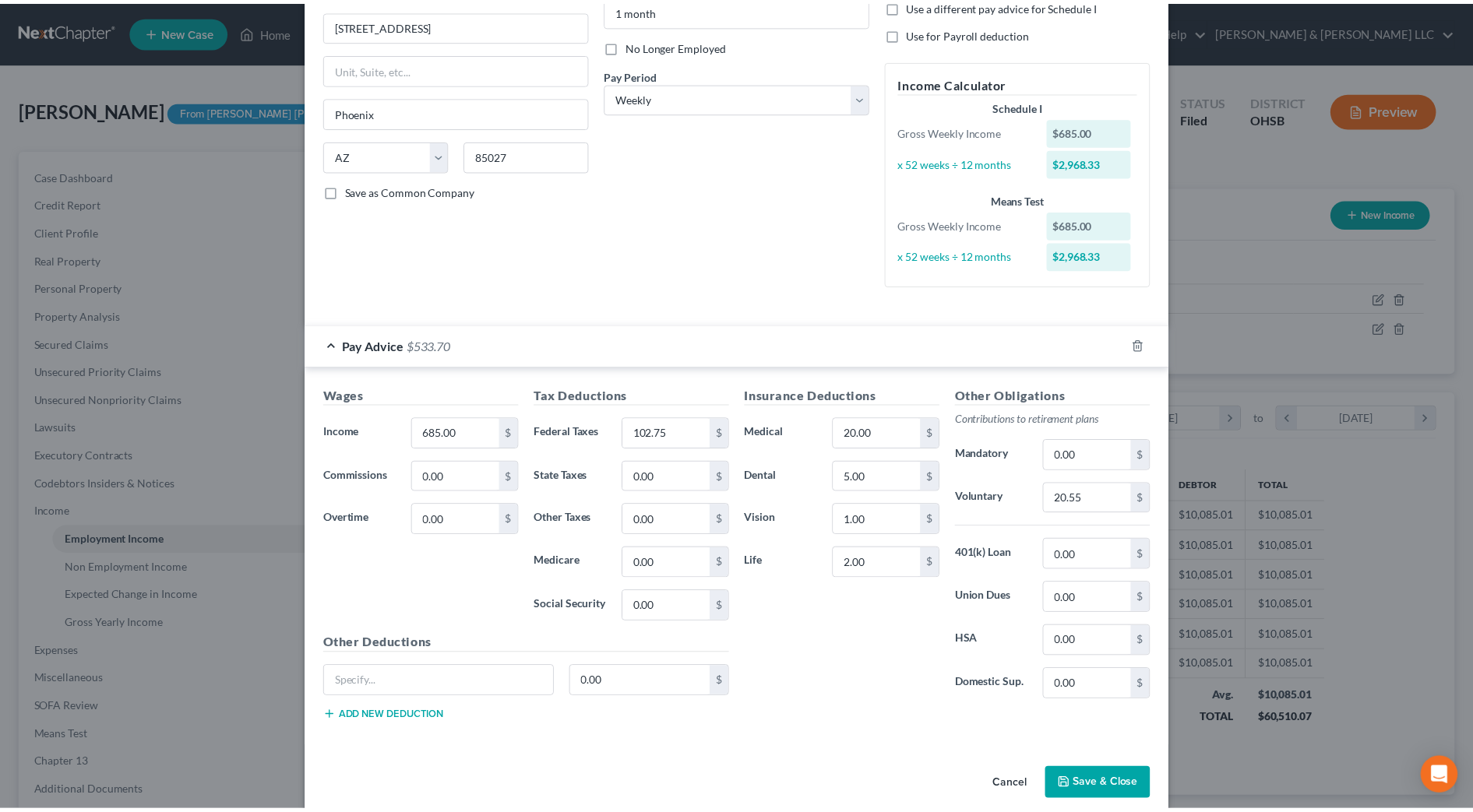
scroll to position [203, 0]
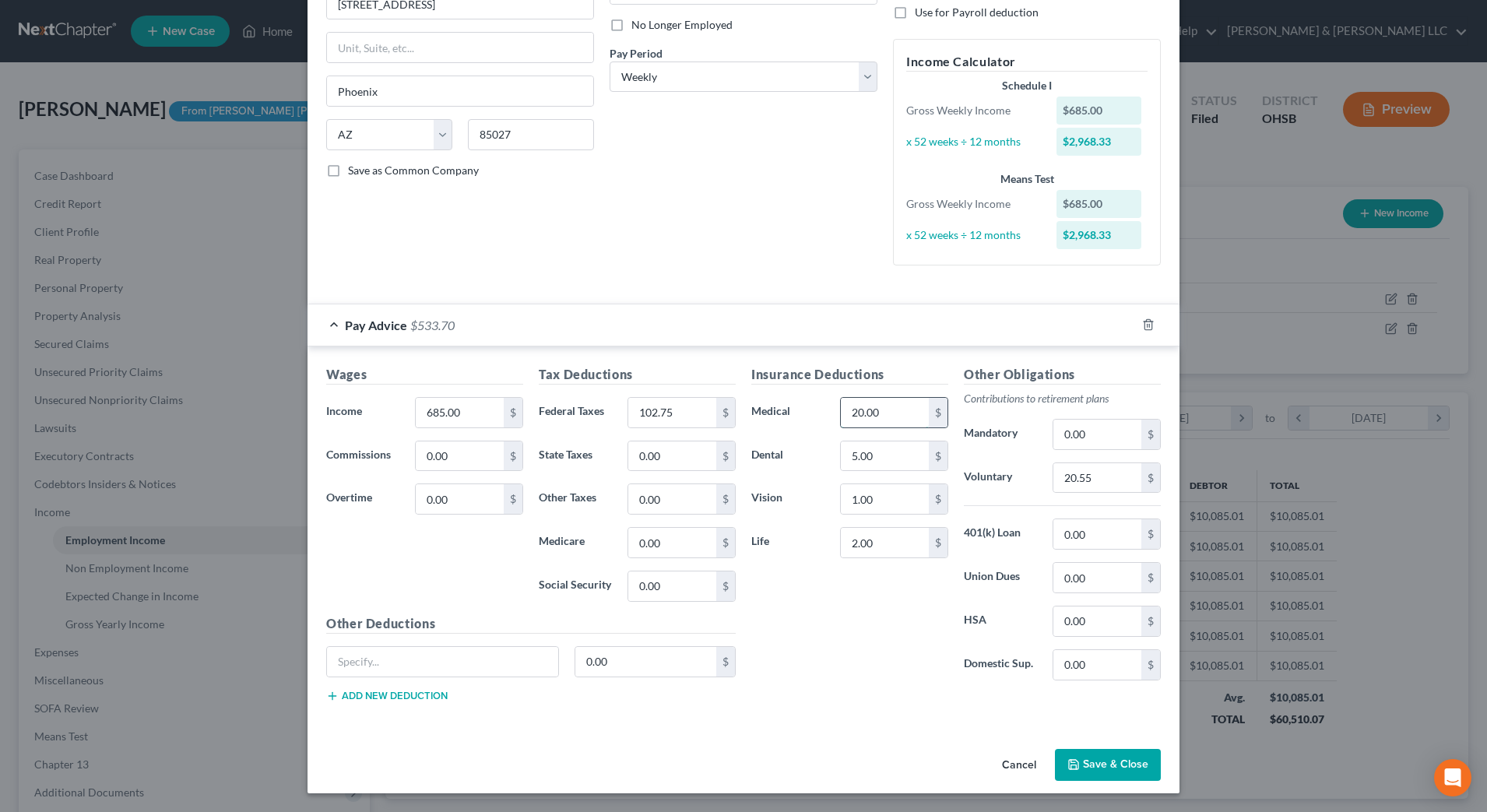
click at [906, 415] on input "20.00" at bounding box center [885, 412] width 88 height 29
type input "28.15"
click at [885, 470] on input "5.00" at bounding box center [885, 456] width 88 height 29
type input "1.64"
click at [877, 551] on input "2.00" at bounding box center [885, 542] width 88 height 29
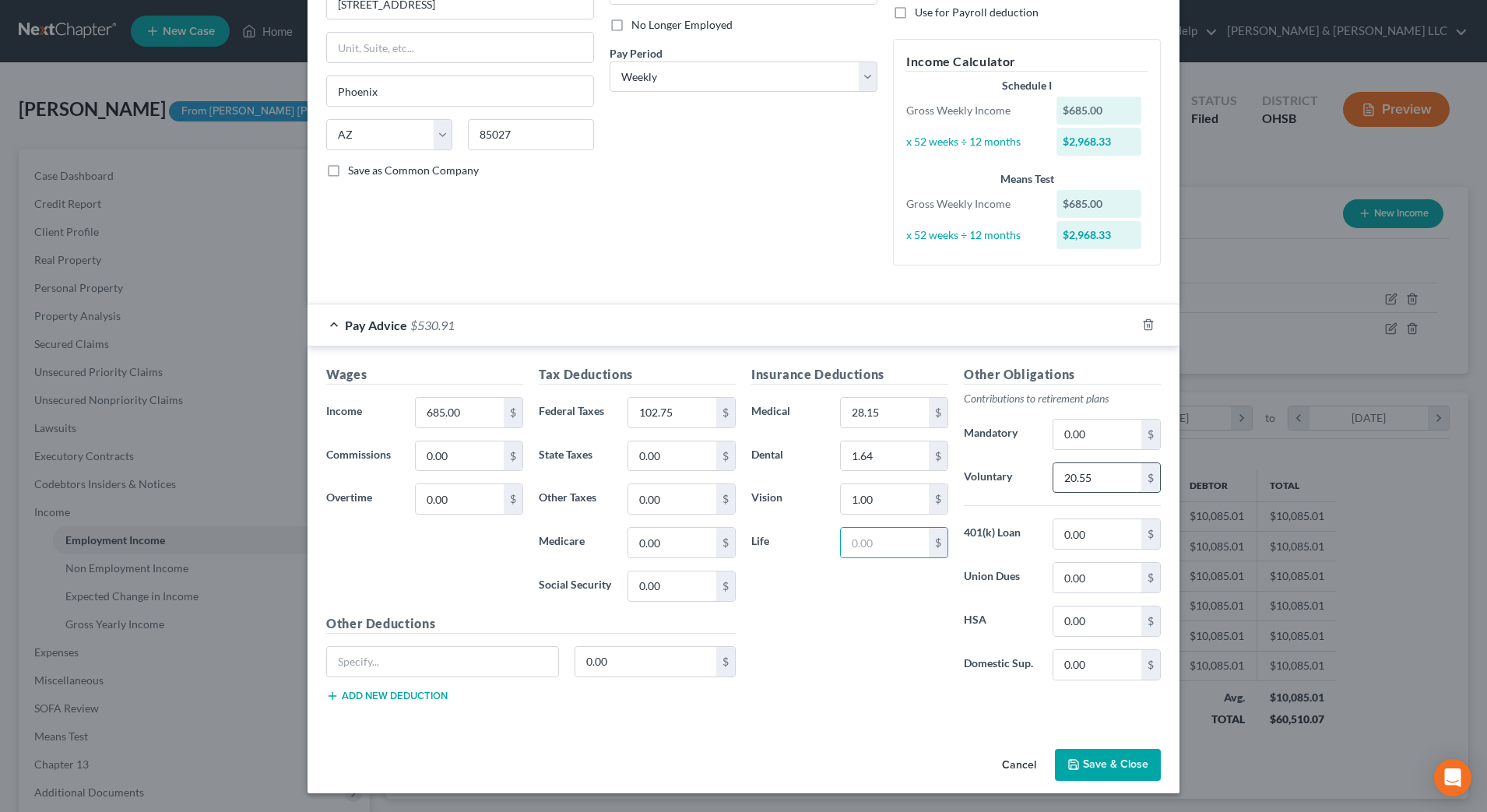
click at [1084, 484] on input "20.55" at bounding box center [1098, 478] width 88 height 29
click at [686, 413] on input "102.75" at bounding box center [672, 412] width 88 height 29
type input "119.21"
click at [887, 636] on div "Insurance Deductions Medical 28.15 $ Dental 1.64 $ Vision 1.00 $ Life $" at bounding box center [849, 529] width 212 height 328
click at [1099, 766] on button "Save & Close" at bounding box center [1107, 765] width 106 height 33
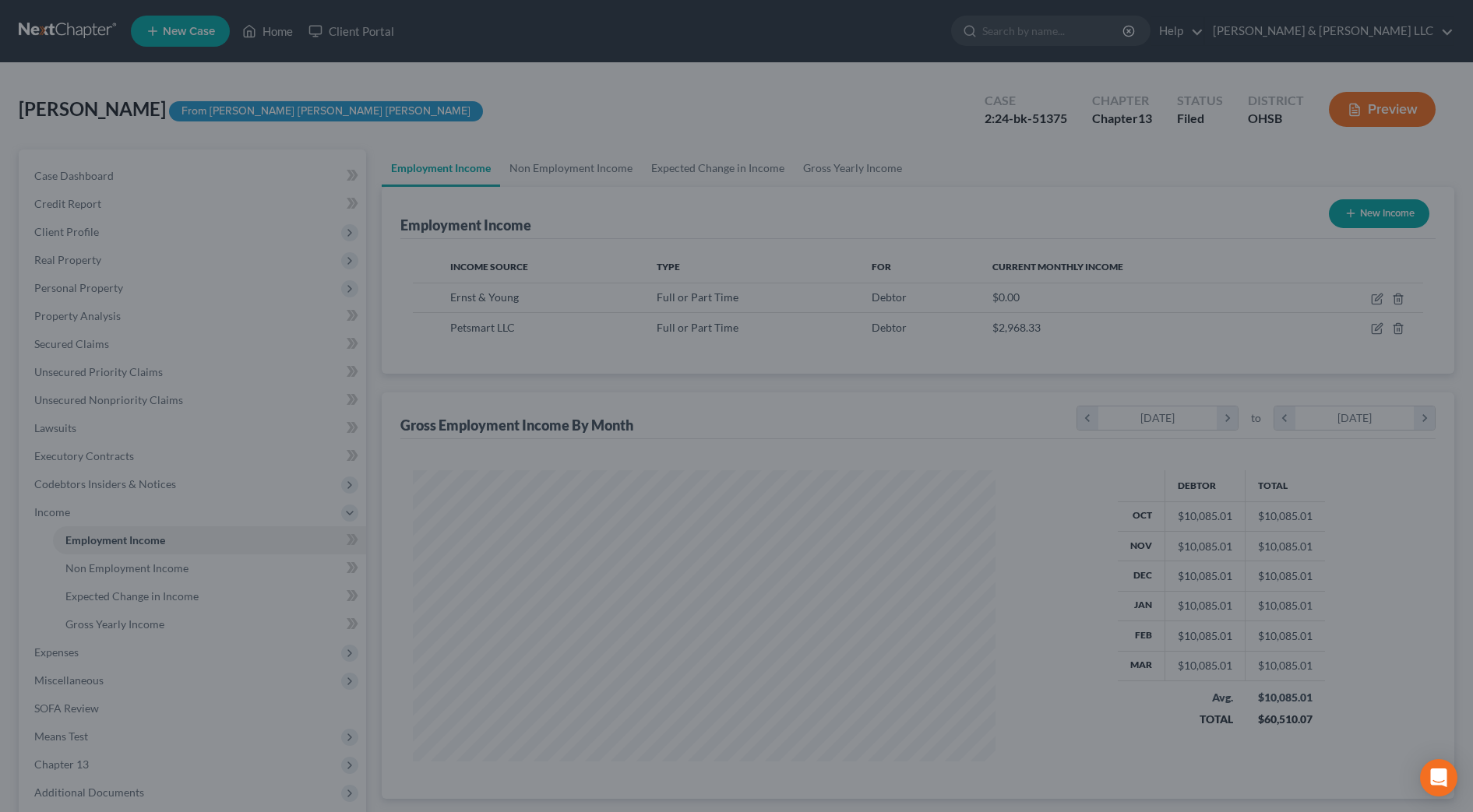
scroll to position [778278, 778304]
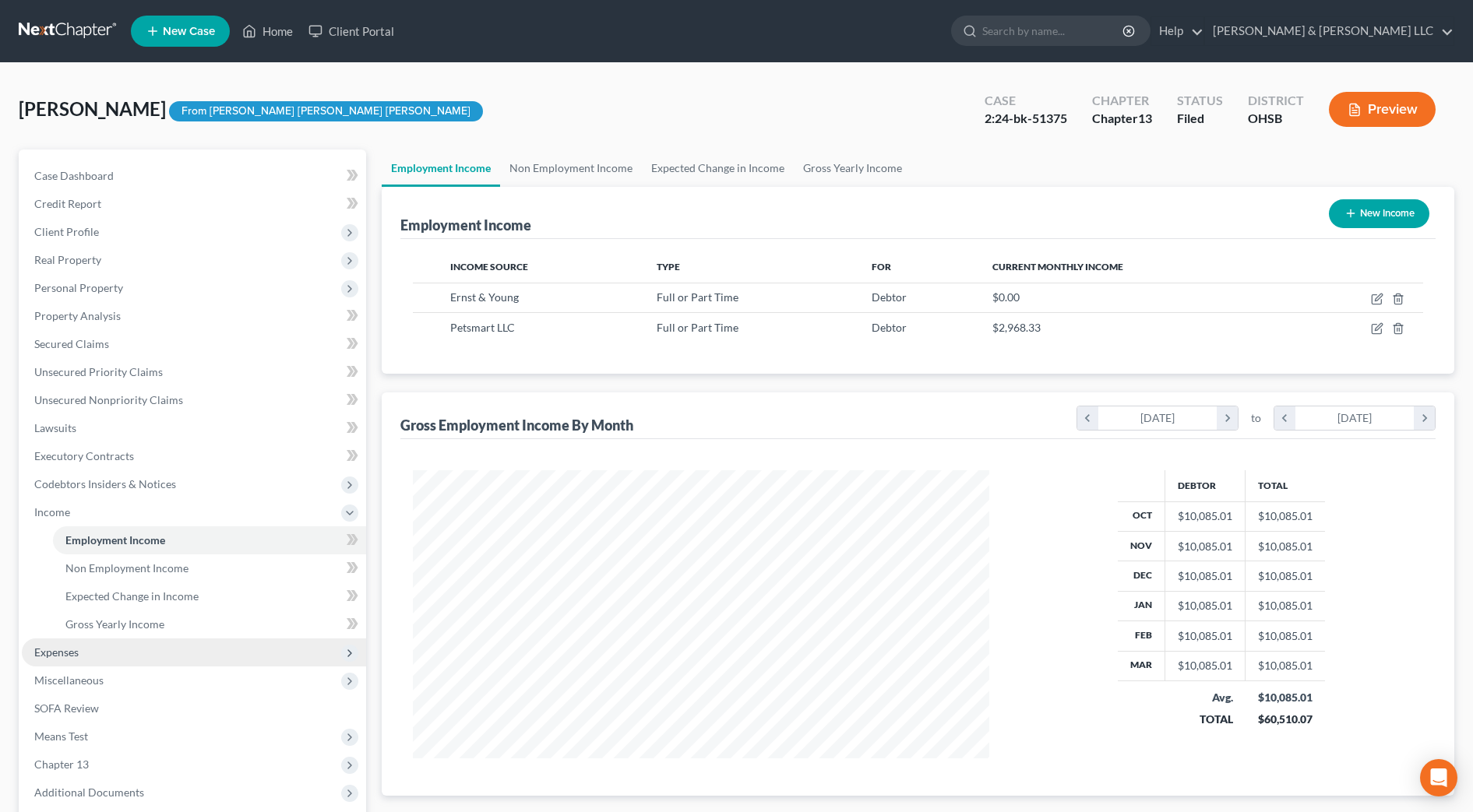
click at [132, 651] on span "Expenses" at bounding box center [193, 653] width 344 height 28
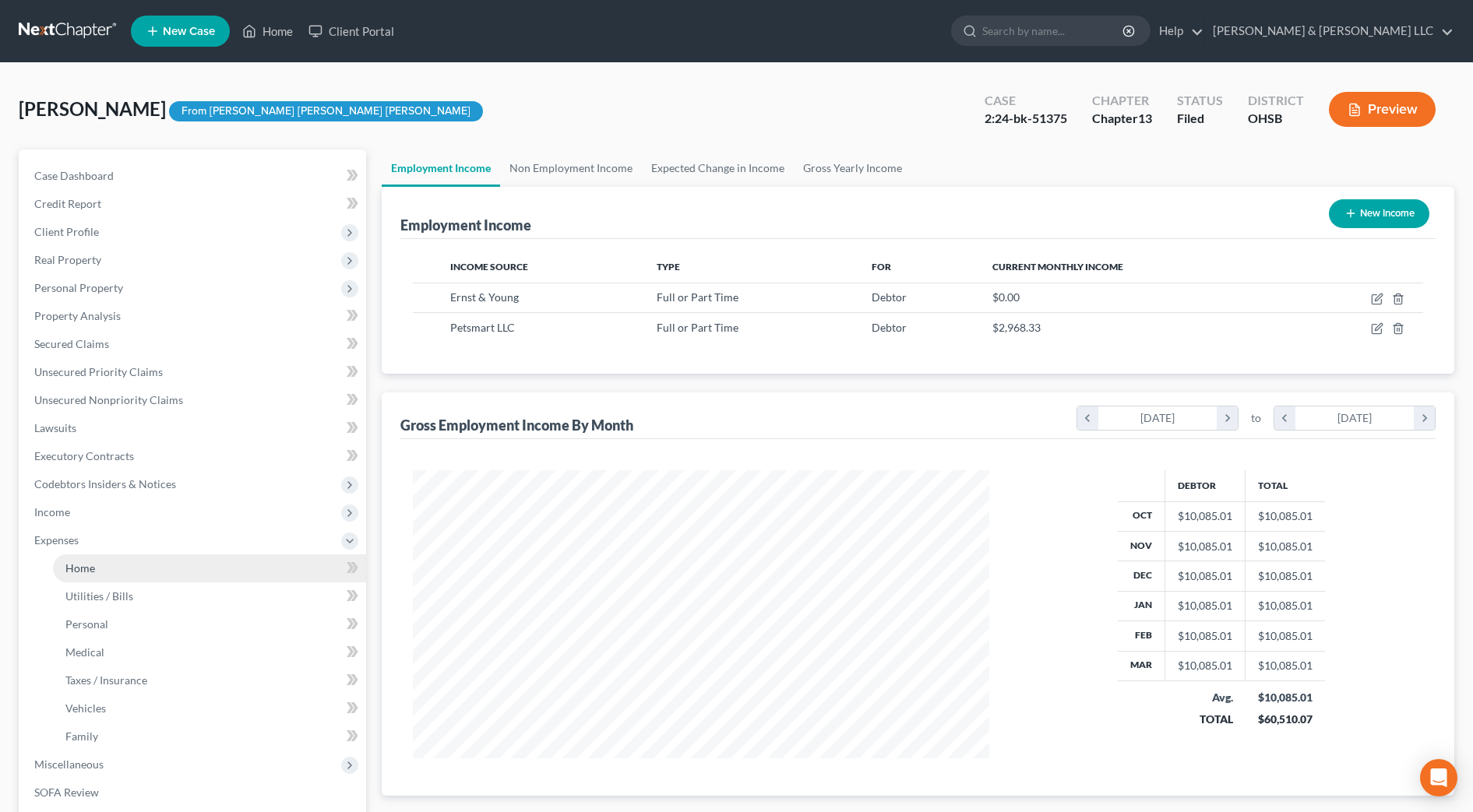
click at [102, 573] on link "Home" at bounding box center [209, 568] width 313 height 28
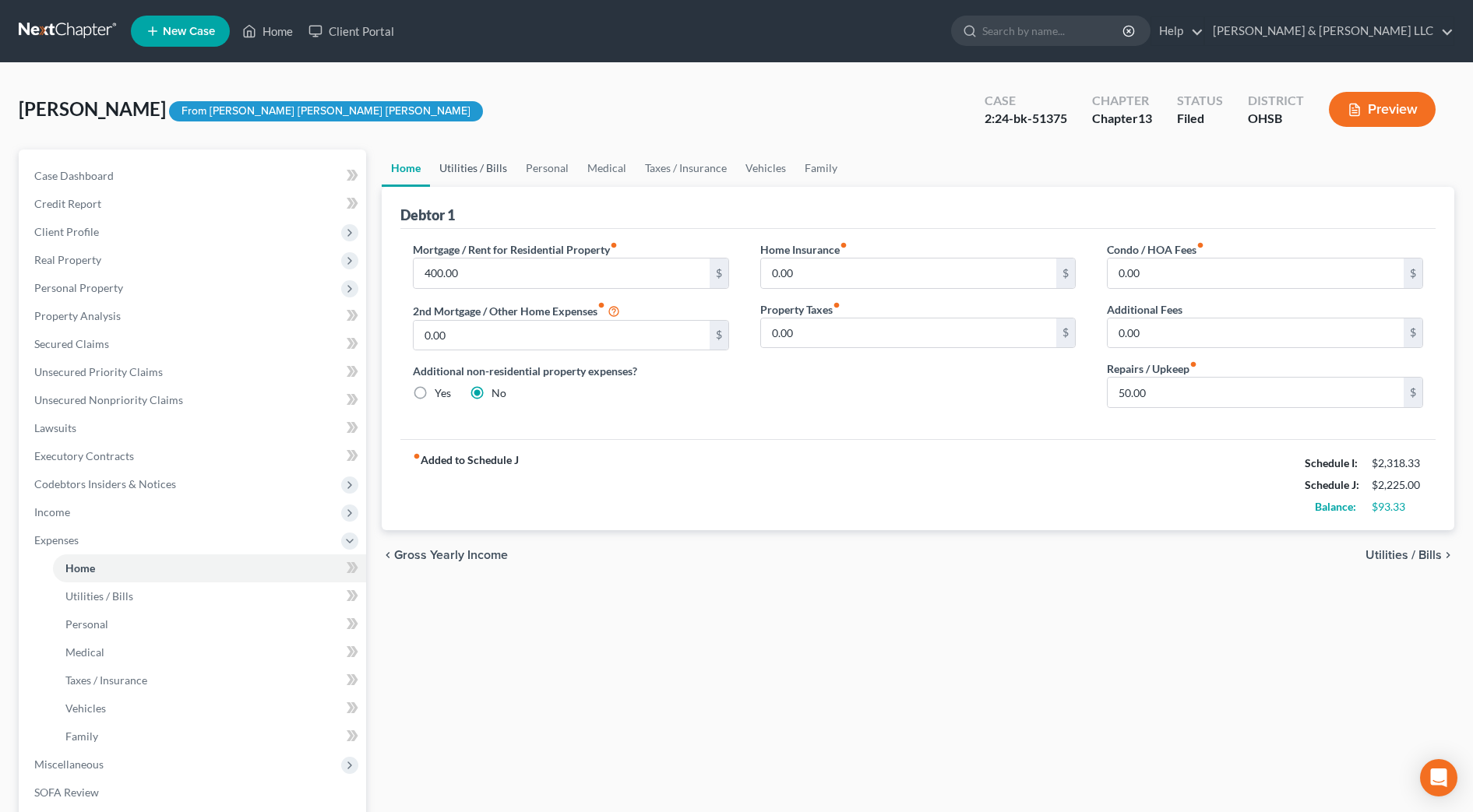
click at [486, 165] on link "Utilities / Bills" at bounding box center [473, 167] width 87 height 37
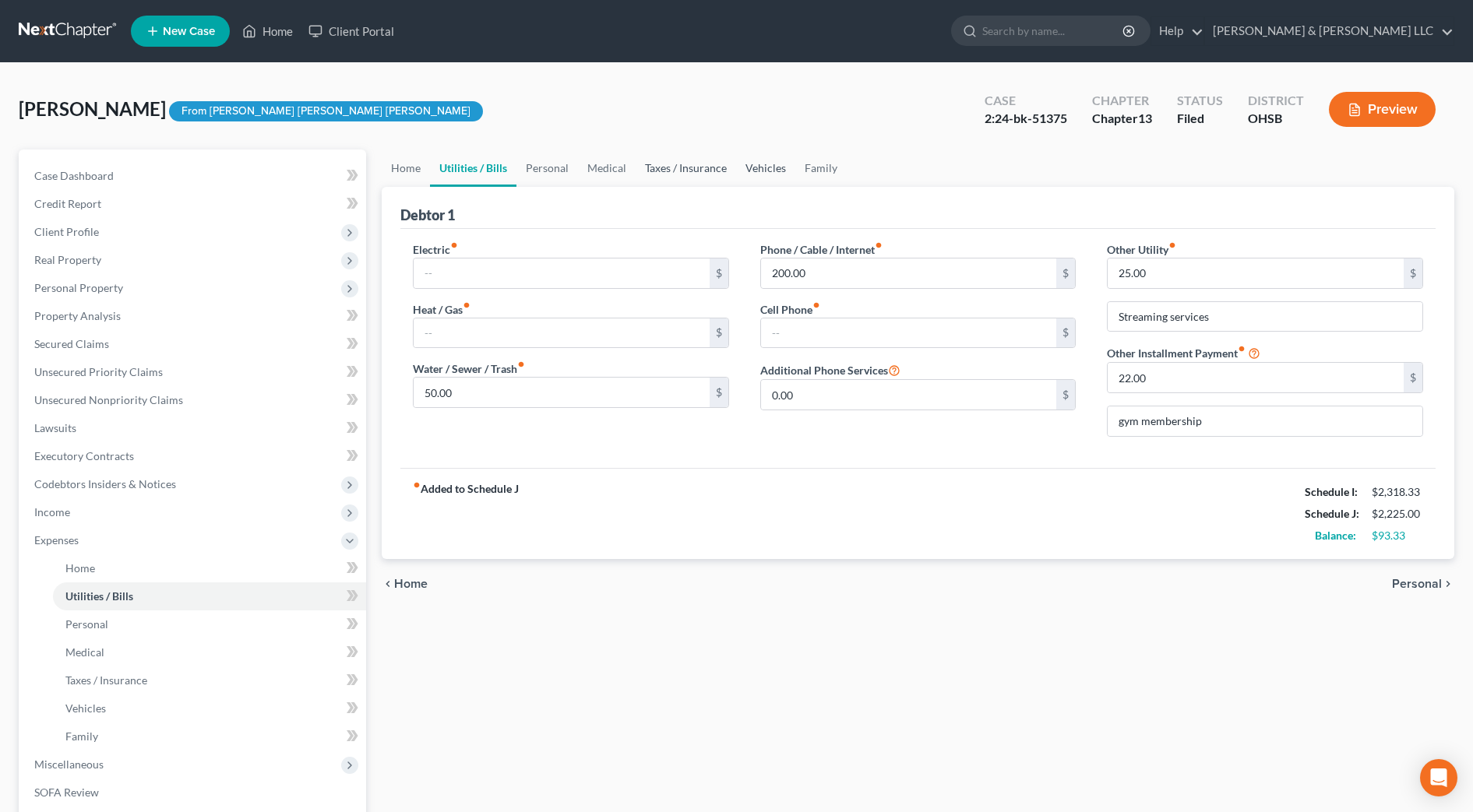
drag, startPoint x: 714, startPoint y: 171, endPoint x: 752, endPoint y: 171, distance: 38.0
click at [714, 171] on link "Taxes / Insurance" at bounding box center [686, 167] width 101 height 37
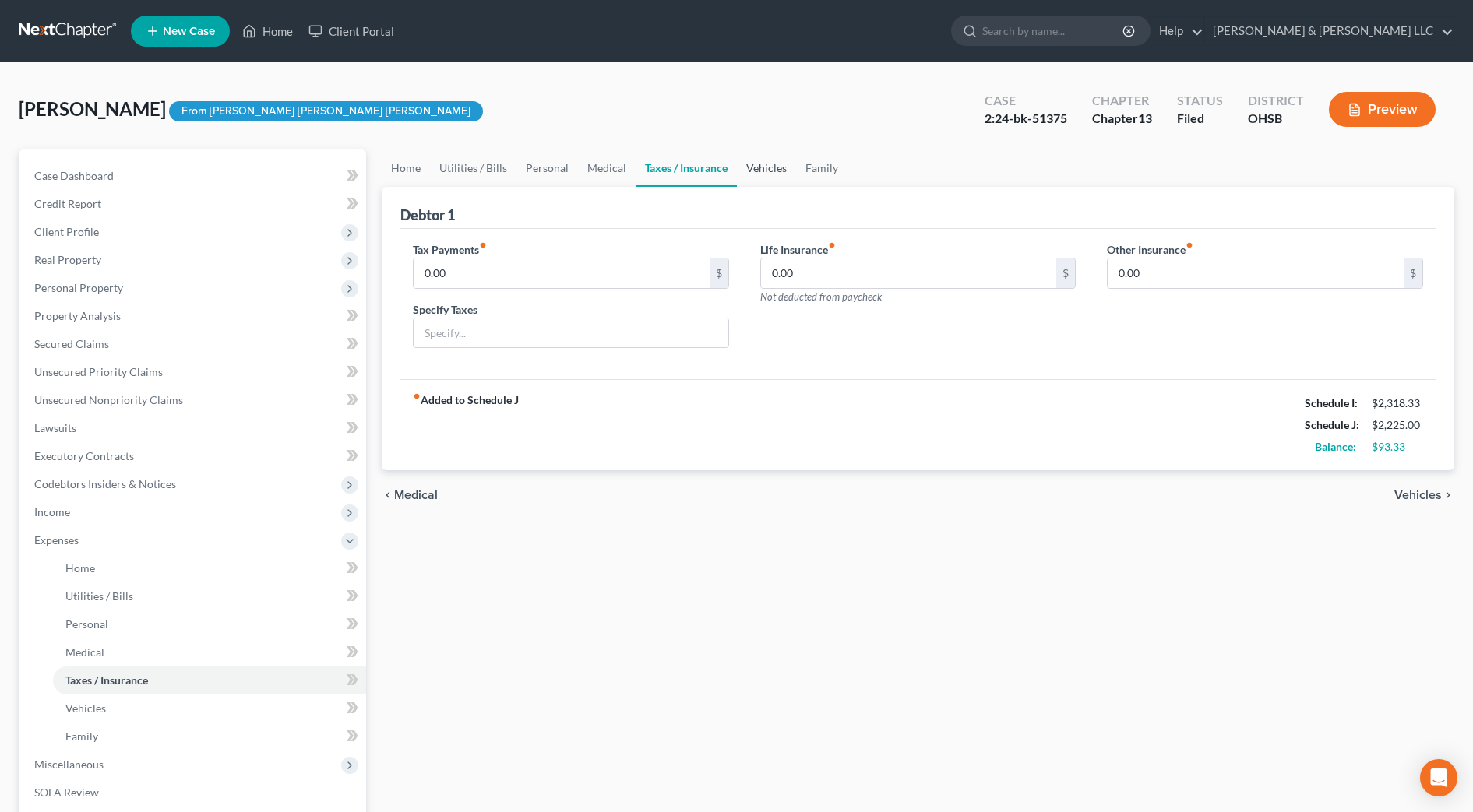
click at [757, 171] on link "Vehicles" at bounding box center [766, 167] width 59 height 37
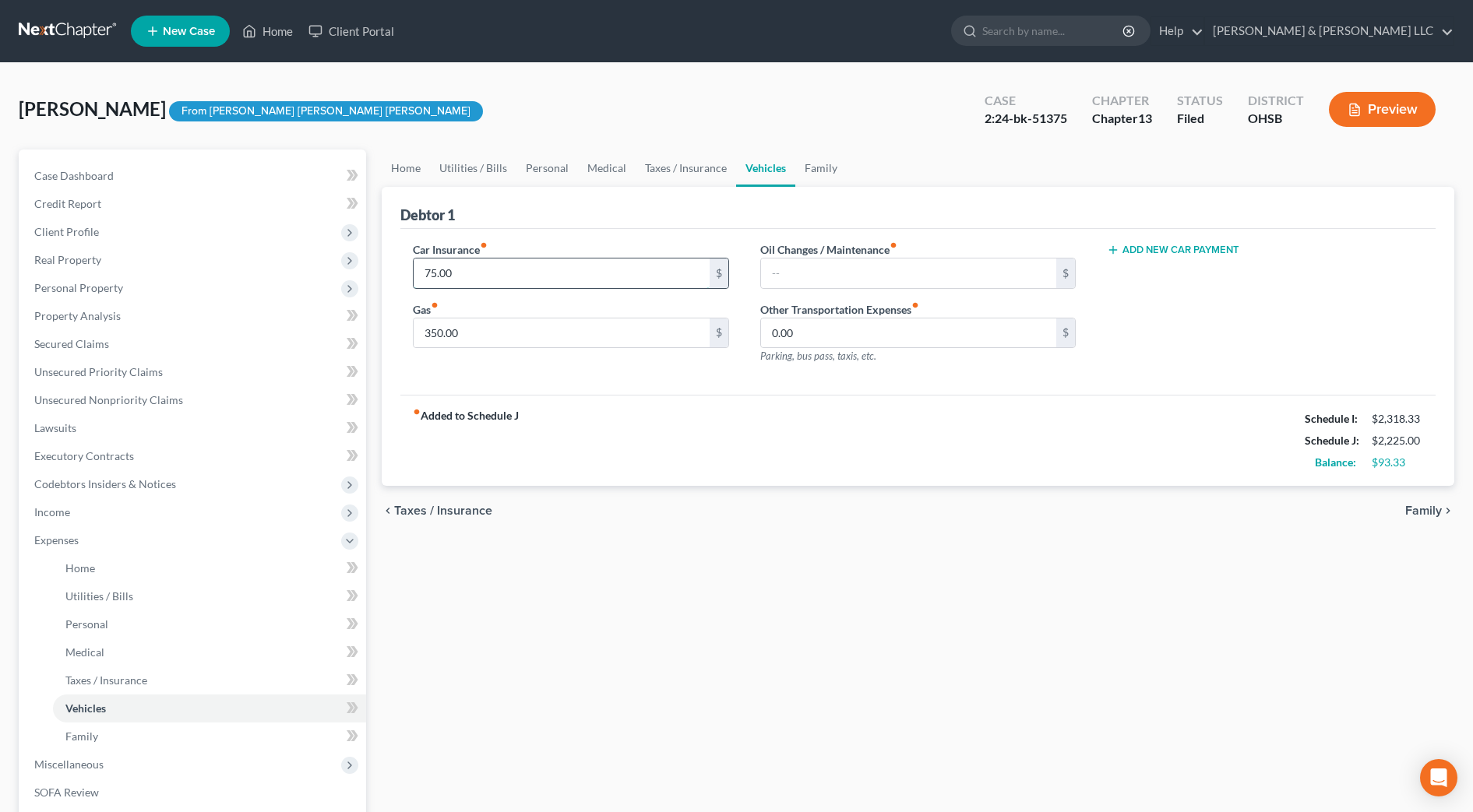
click at [541, 275] on input "75.00" at bounding box center [561, 273] width 296 height 29
type input "108"
click at [684, 476] on div "fiber_manual_record Added to Schedule J Schedule I: $2,318.33 Schedule J: $2,25…" at bounding box center [918, 439] width 1035 height 91
click at [679, 171] on link "Taxes / Insurance" at bounding box center [686, 167] width 101 height 37
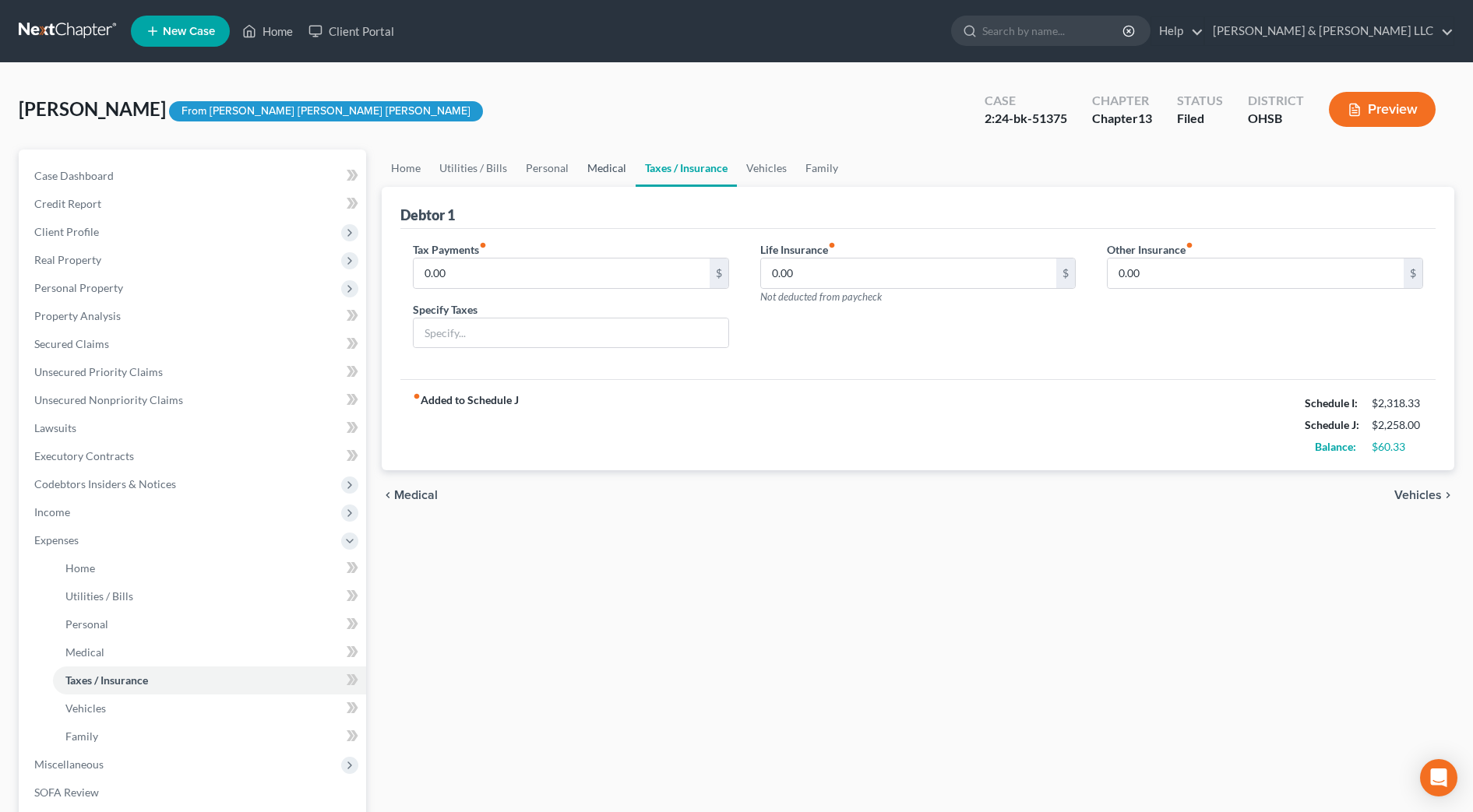
click at [616, 165] on link "Medical" at bounding box center [607, 167] width 57 height 37
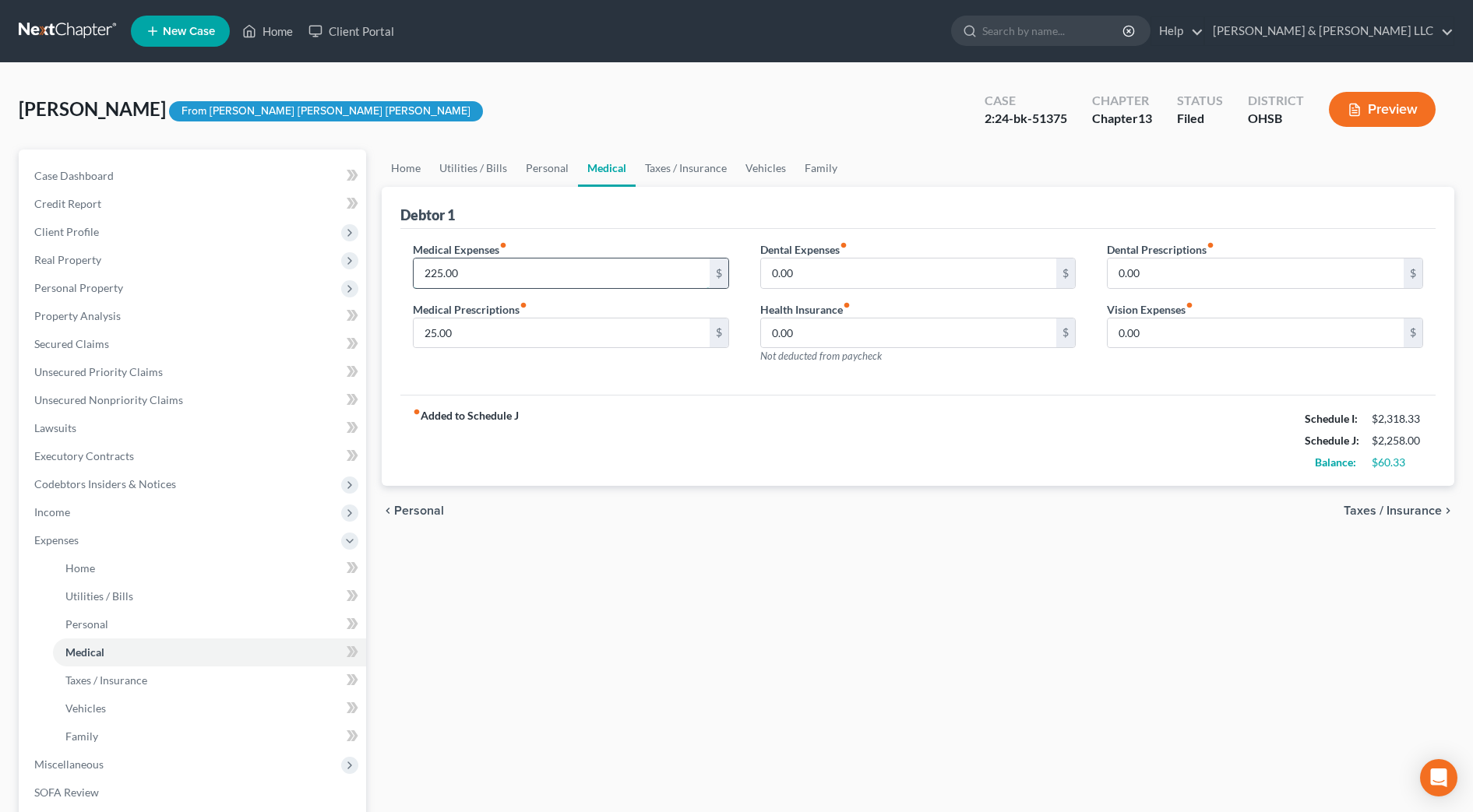
click at [518, 277] on input "225.00" at bounding box center [561, 273] width 296 height 29
type input "150"
click at [723, 603] on div "Home Utilities / Bills Personal Medical Taxes / Insurance Vehicles Family Debto…" at bounding box center [917, 570] width 1088 height 843
click at [819, 179] on link "Family" at bounding box center [820, 167] width 51 height 37
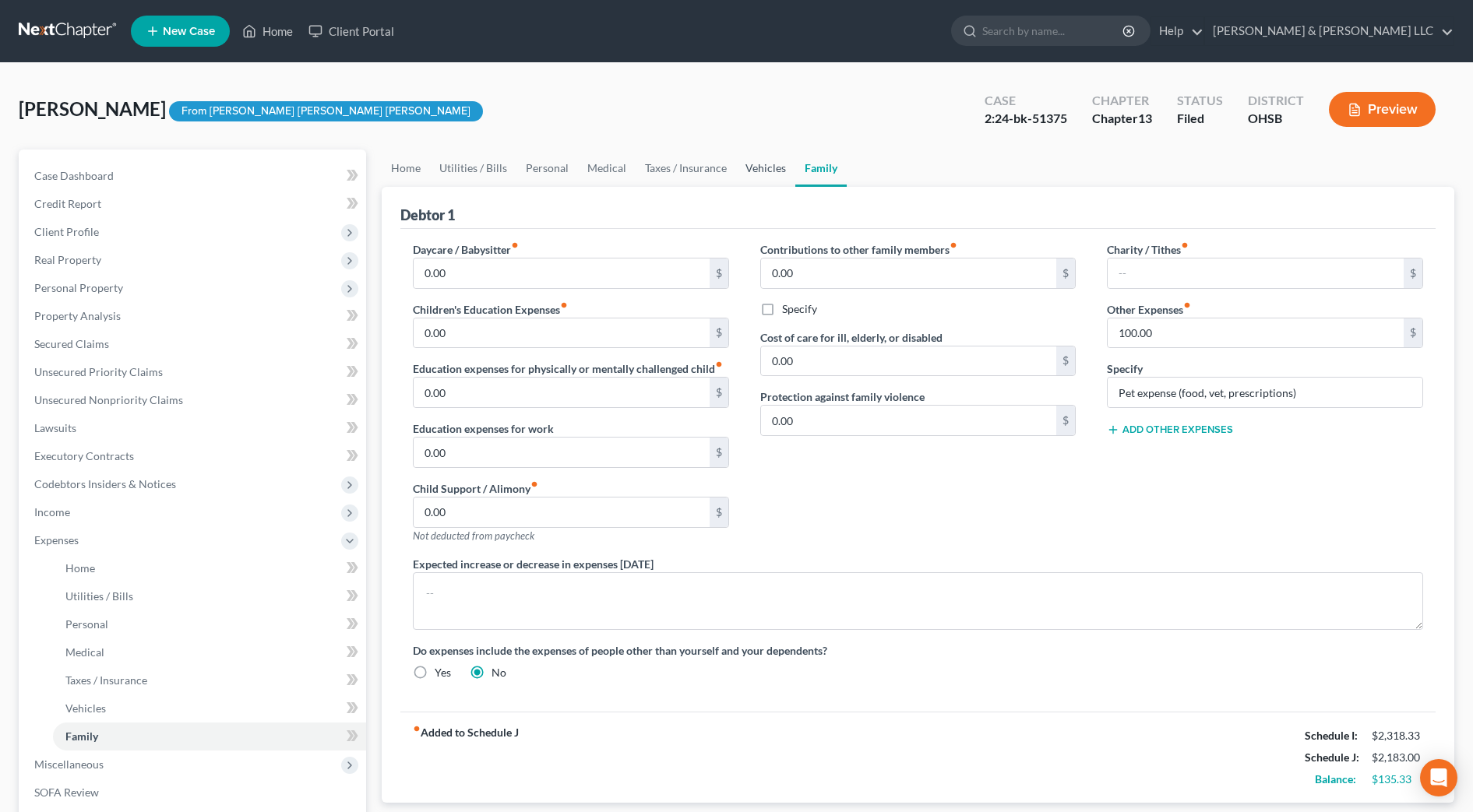
click at [738, 178] on link "Vehicles" at bounding box center [766, 167] width 59 height 37
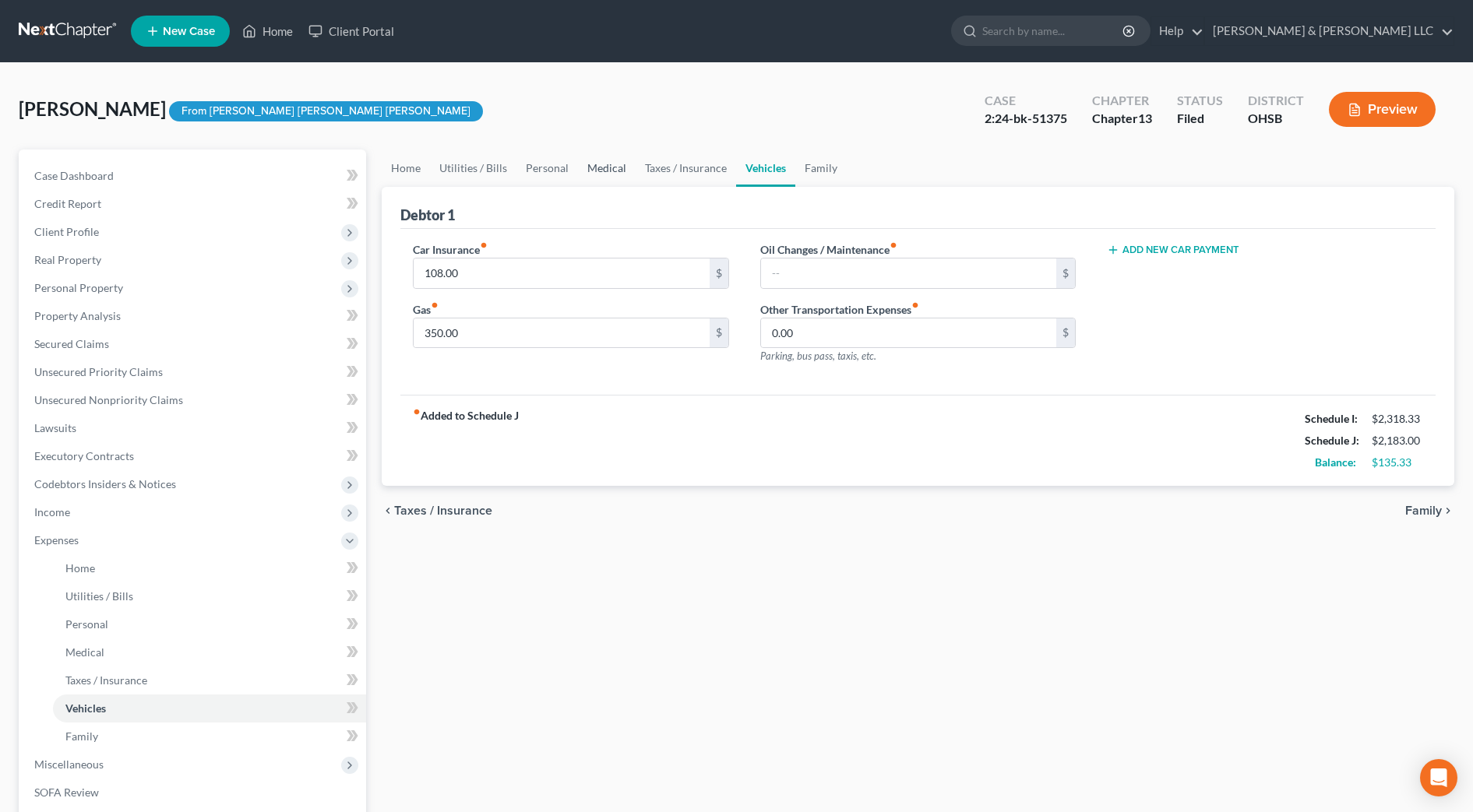
click at [616, 172] on link "Medical" at bounding box center [607, 167] width 57 height 37
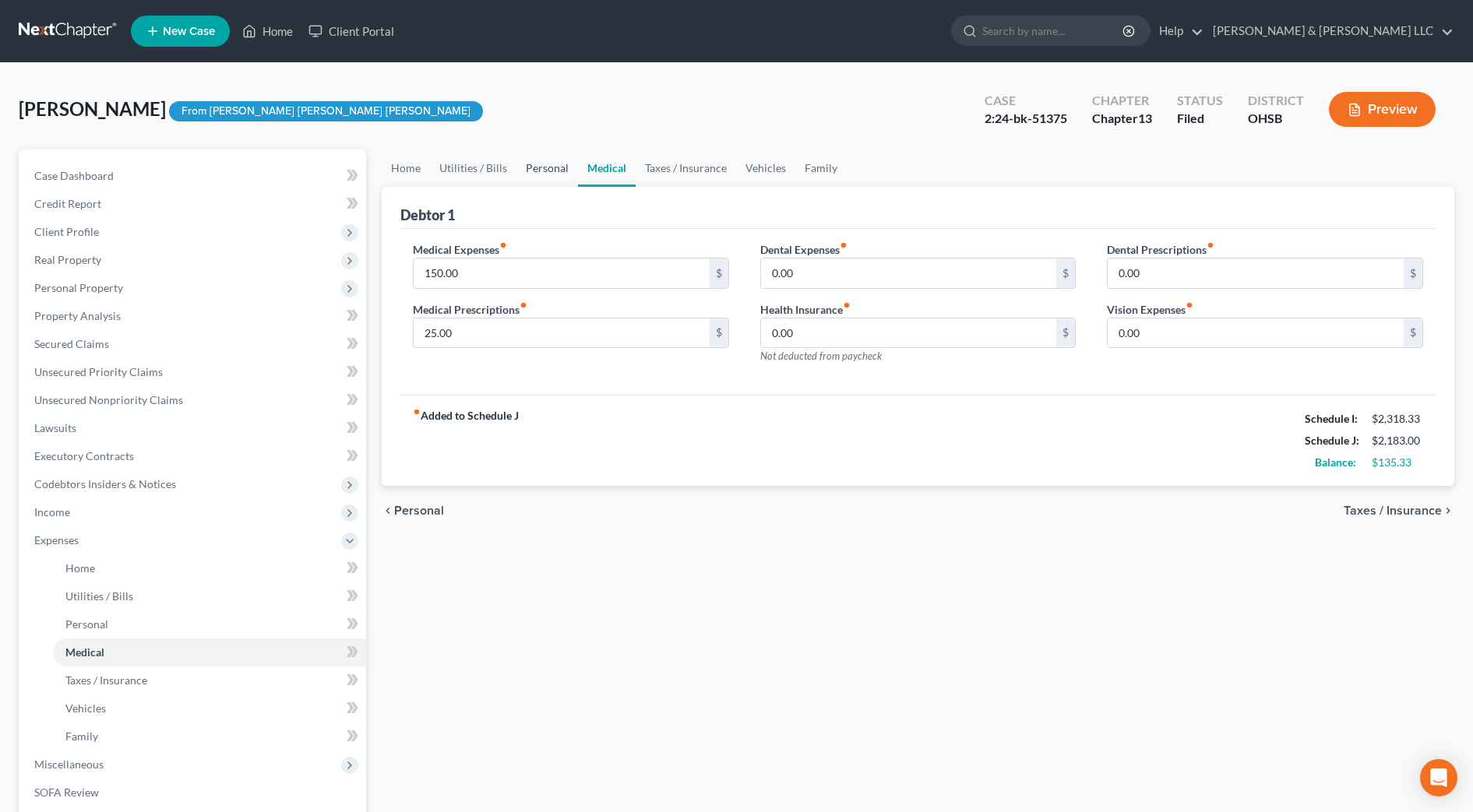
click at [555, 159] on link "Personal" at bounding box center [547, 167] width 62 height 37
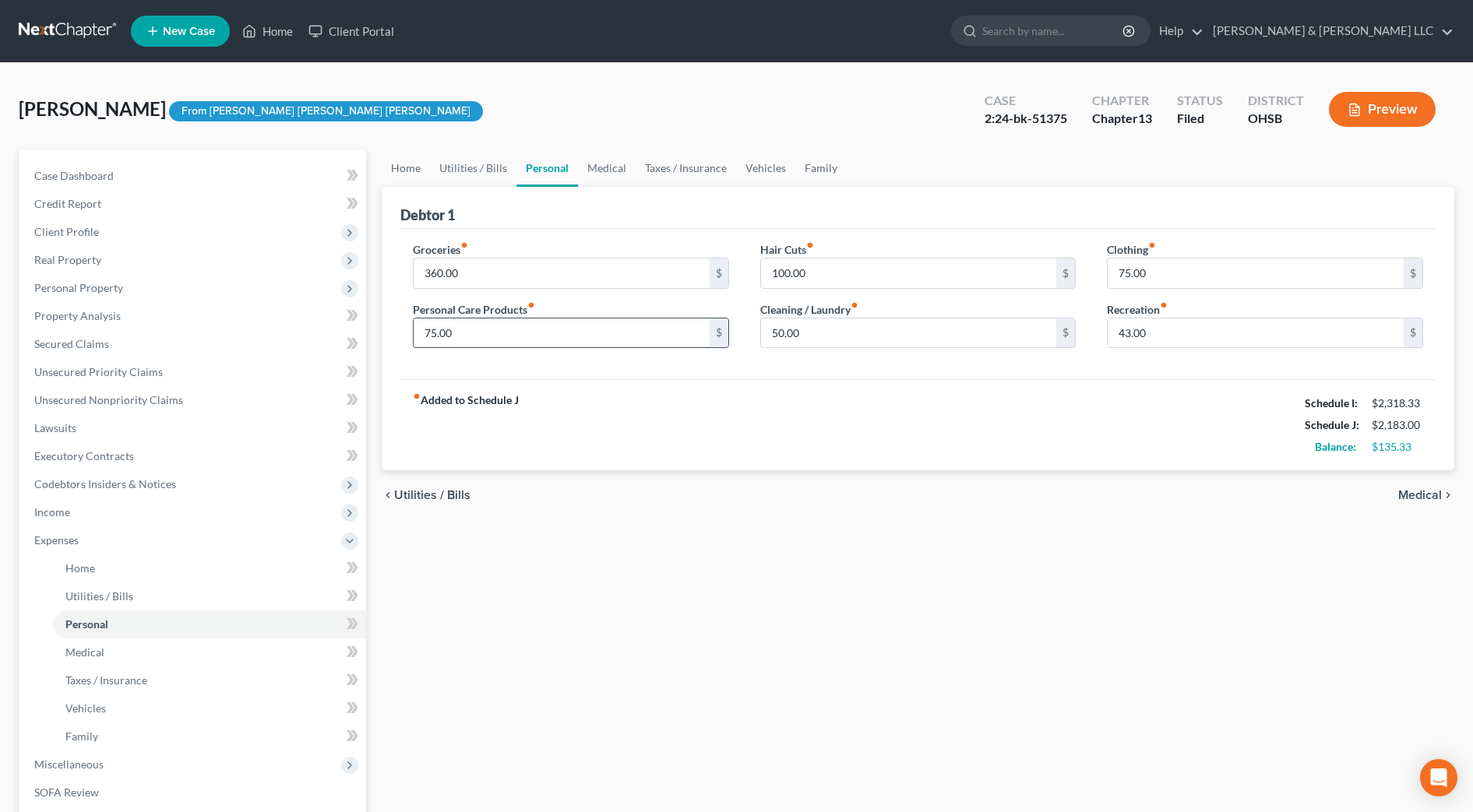
click at [473, 318] on input "75.00" at bounding box center [561, 333] width 296 height 29
type input "50"
click at [954, 471] on div "chevron_left Utilities / Bills Medical chevron_right" at bounding box center [917, 495] width 1072 height 49
click at [475, 166] on link "Utilities / Bills" at bounding box center [473, 167] width 87 height 37
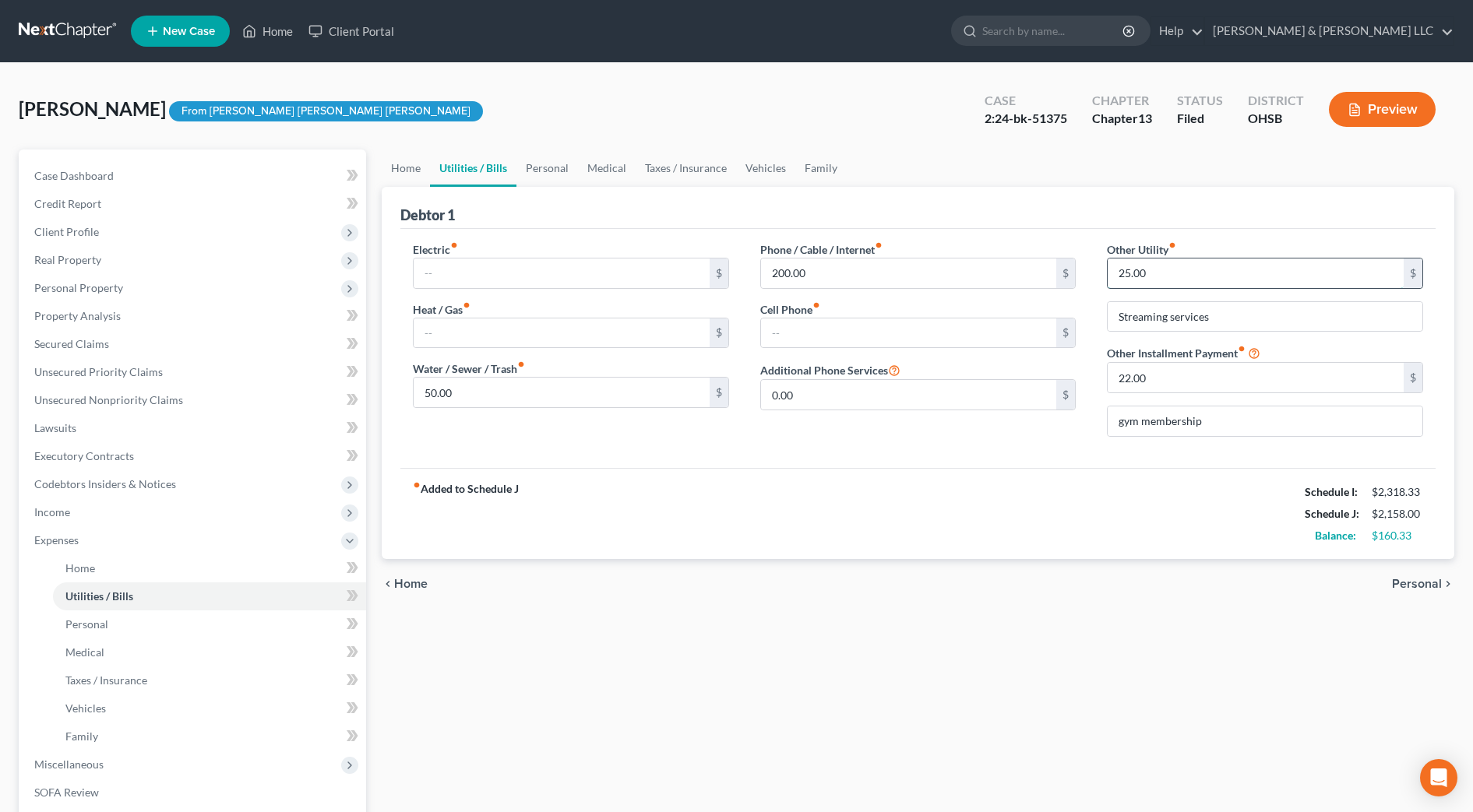
click at [1142, 268] on input "25.00" at bounding box center [1255, 273] width 296 height 29
type input "35"
click at [1114, 448] on div "Other Utility fiber_manual_record 35 $ Streaming services Other Installment Pay…" at bounding box center [1265, 346] width 348 height 208
click at [415, 165] on link "Home" at bounding box center [406, 167] width 49 height 37
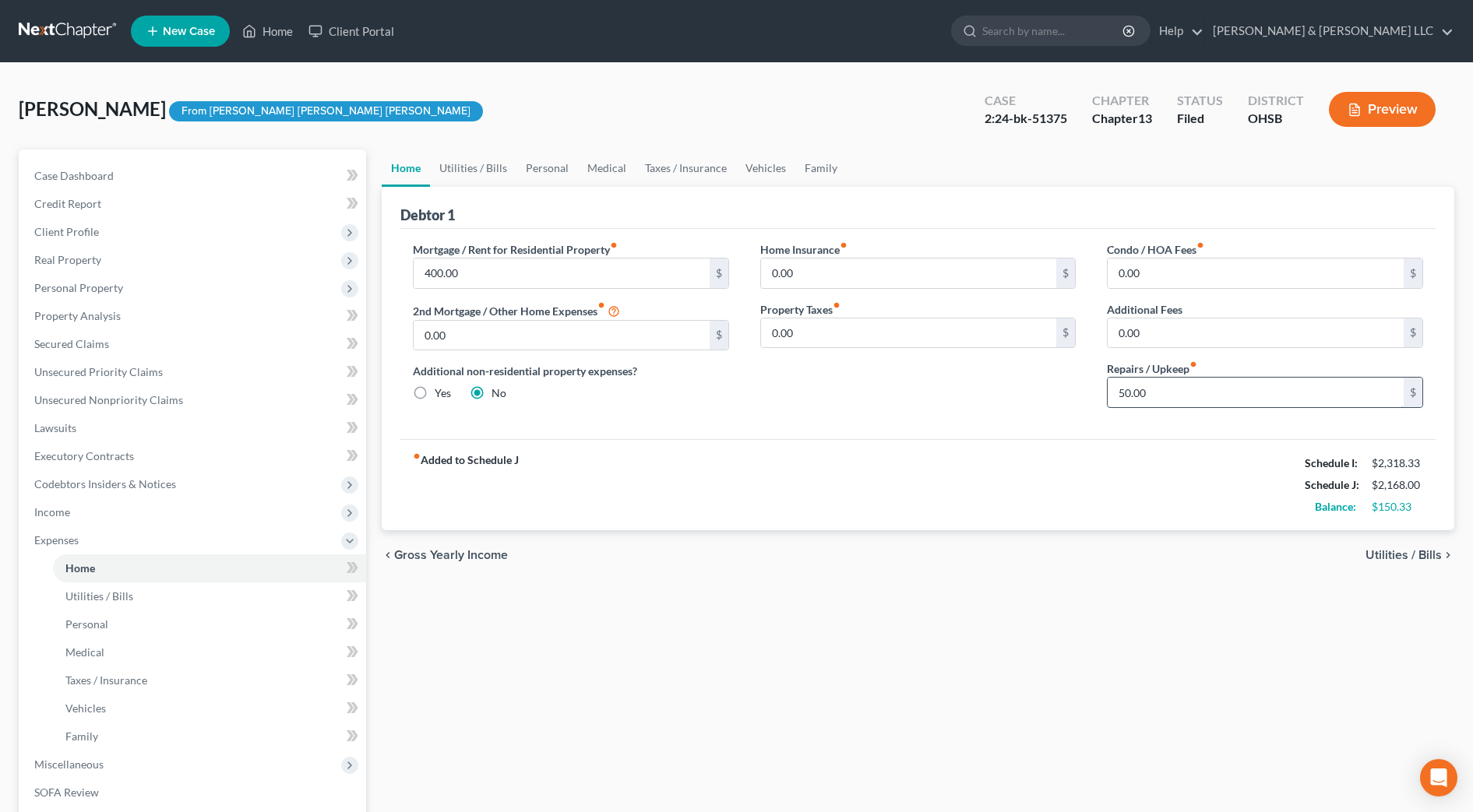
click at [1180, 390] on input "50.00" at bounding box center [1255, 393] width 296 height 29
click at [479, 281] on input "400.00" at bounding box center [561, 273] width 296 height 29
type input "450"
click at [727, 499] on div "fiber_manual_record Added to Schedule J Schedule I: $2,318.33 Schedule J: $2,16…" at bounding box center [918, 484] width 1035 height 91
drag, startPoint x: 542, startPoint y: 170, endPoint x: 888, endPoint y: 241, distance: 353.2
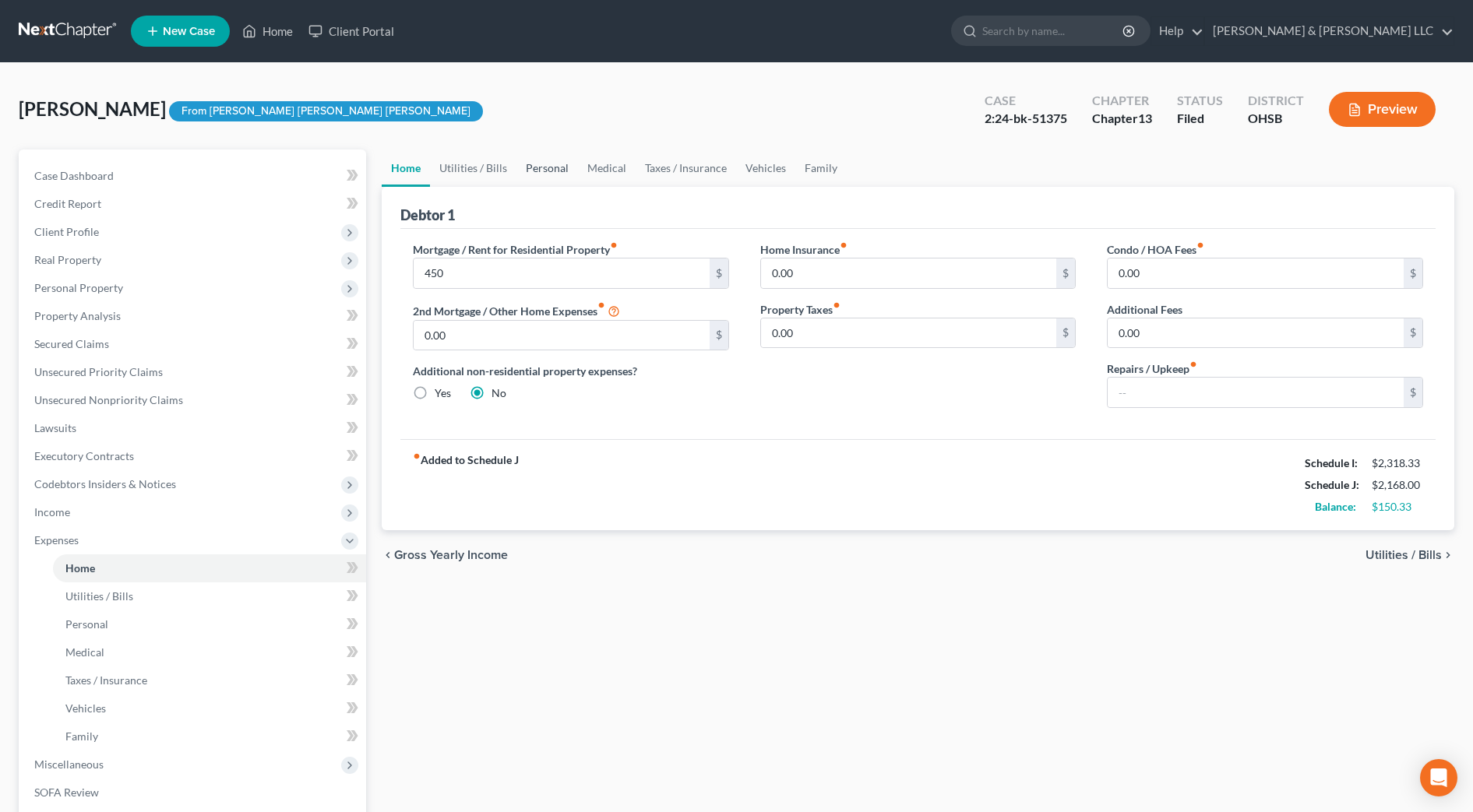
click at [542, 169] on link "Personal" at bounding box center [547, 167] width 62 height 37
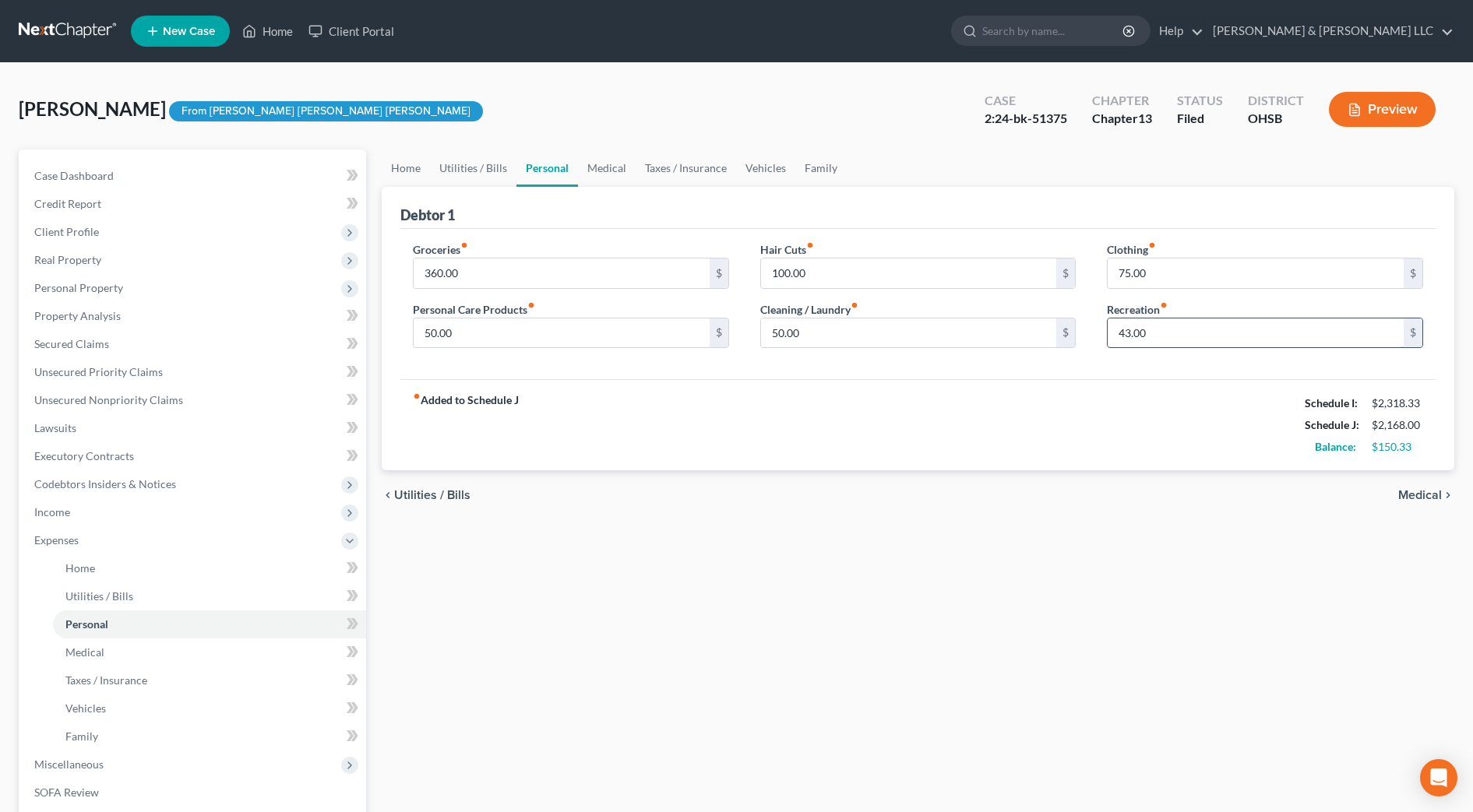
click at [1170, 338] on input "43.00" at bounding box center [1255, 333] width 296 height 29
type input "4"
type input "43.33"
click at [998, 464] on div "fiber_manual_record Added to Schedule J Schedule I: $2,318.33 Schedule J: $2,16…" at bounding box center [918, 425] width 1035 height 91
click at [821, 166] on link "Family" at bounding box center [820, 167] width 51 height 37
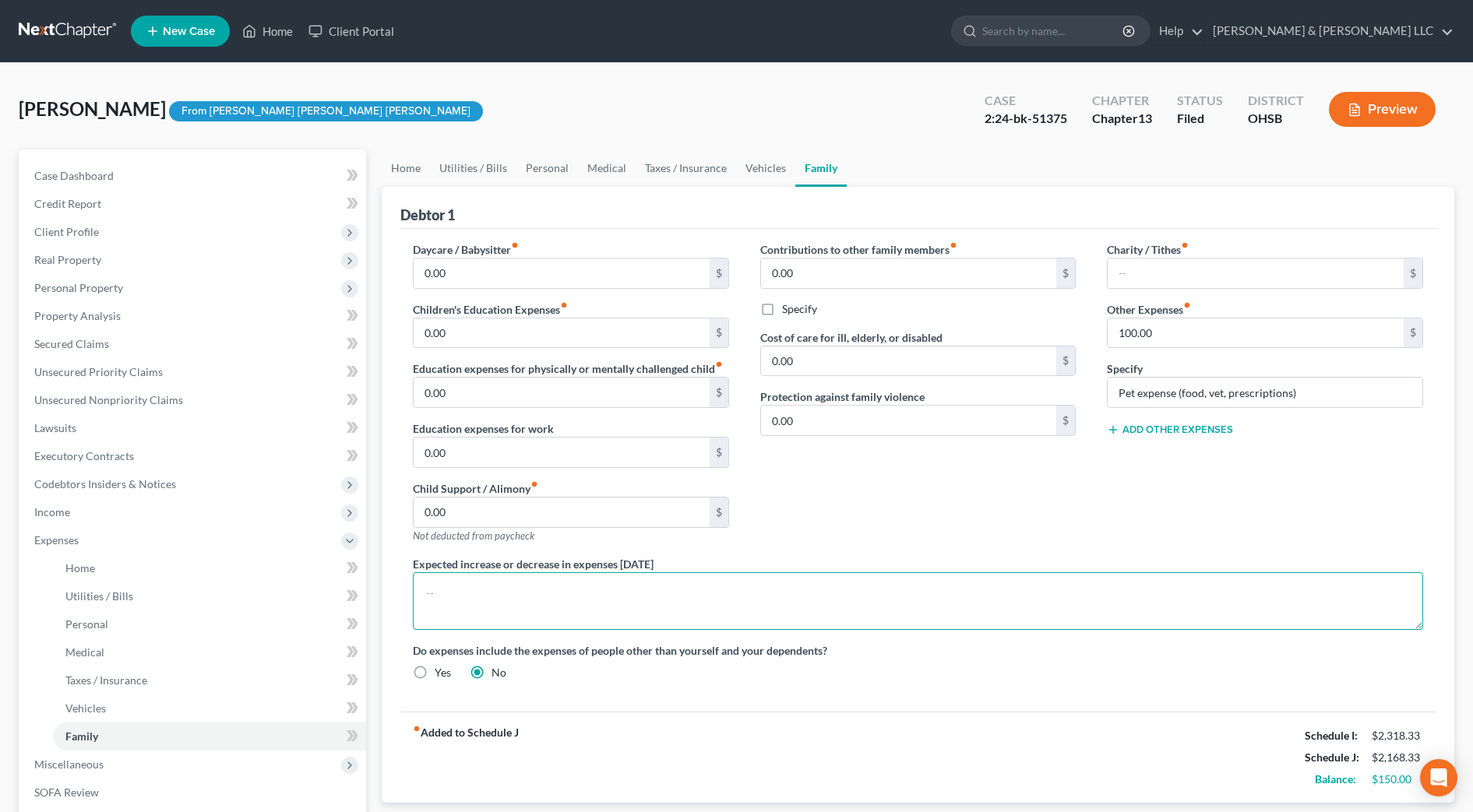
click at [570, 591] on textarea at bounding box center [917, 601] width 1010 height 57
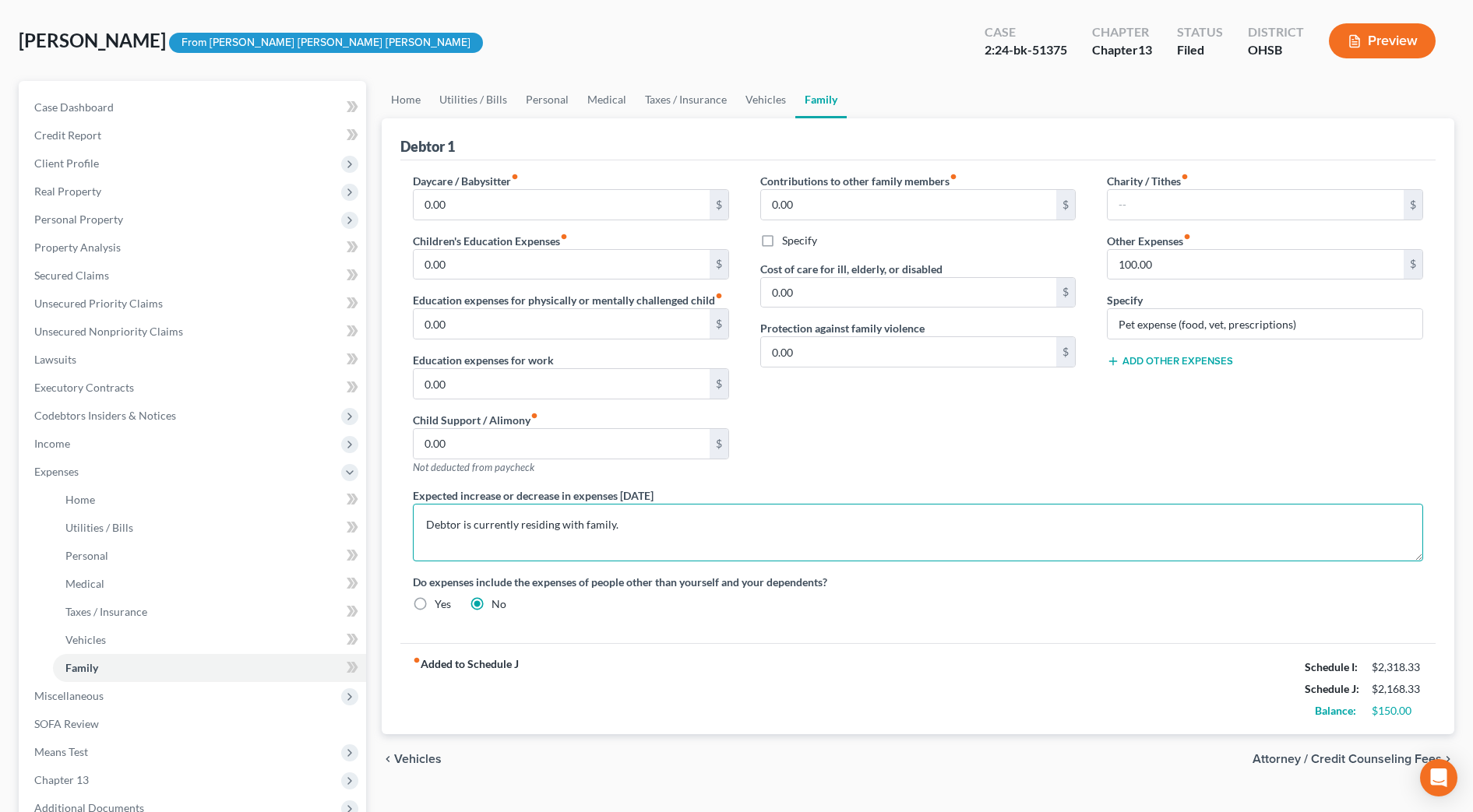
scroll to position [195, 0]
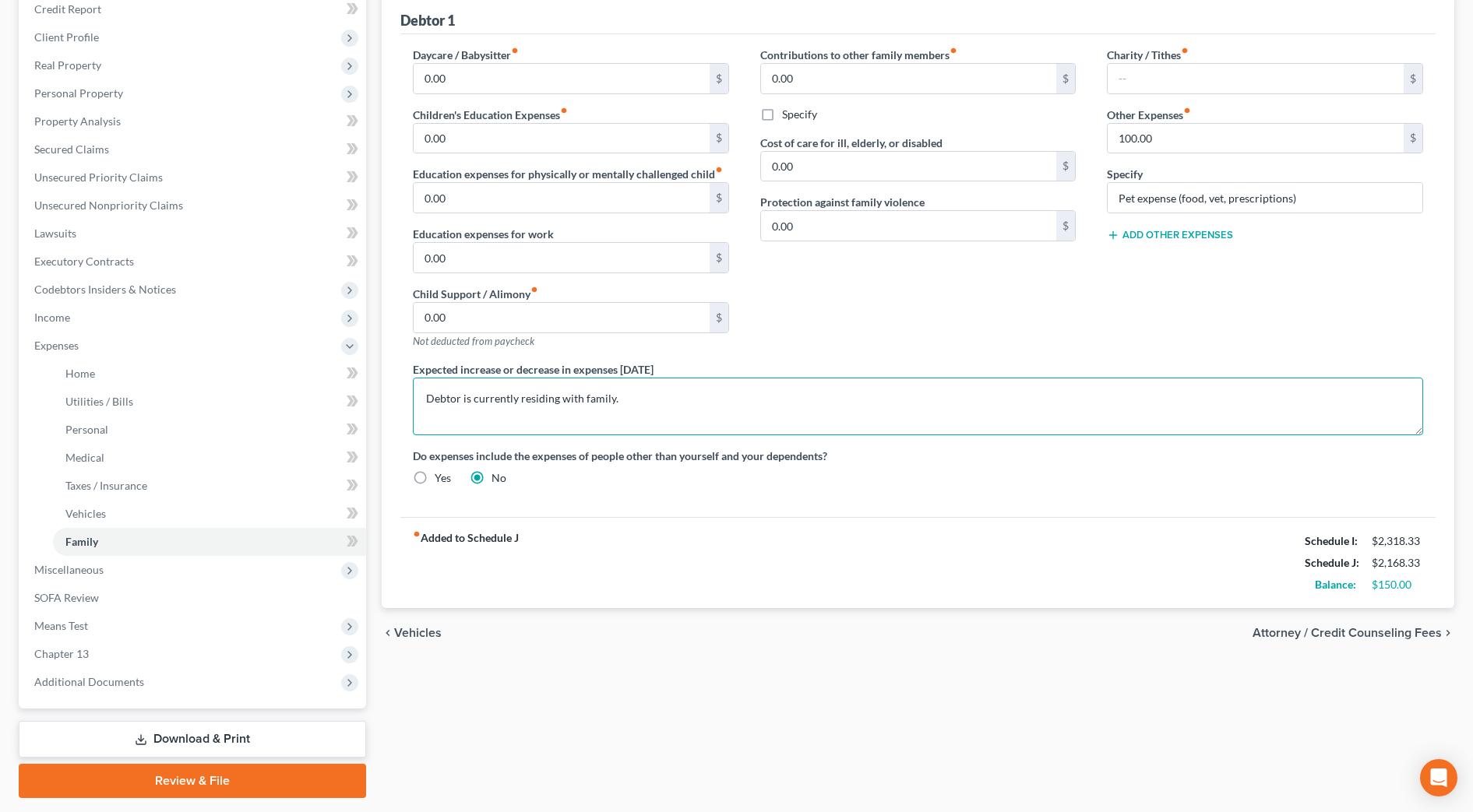
type textarea "Debtor is currently residing with family."
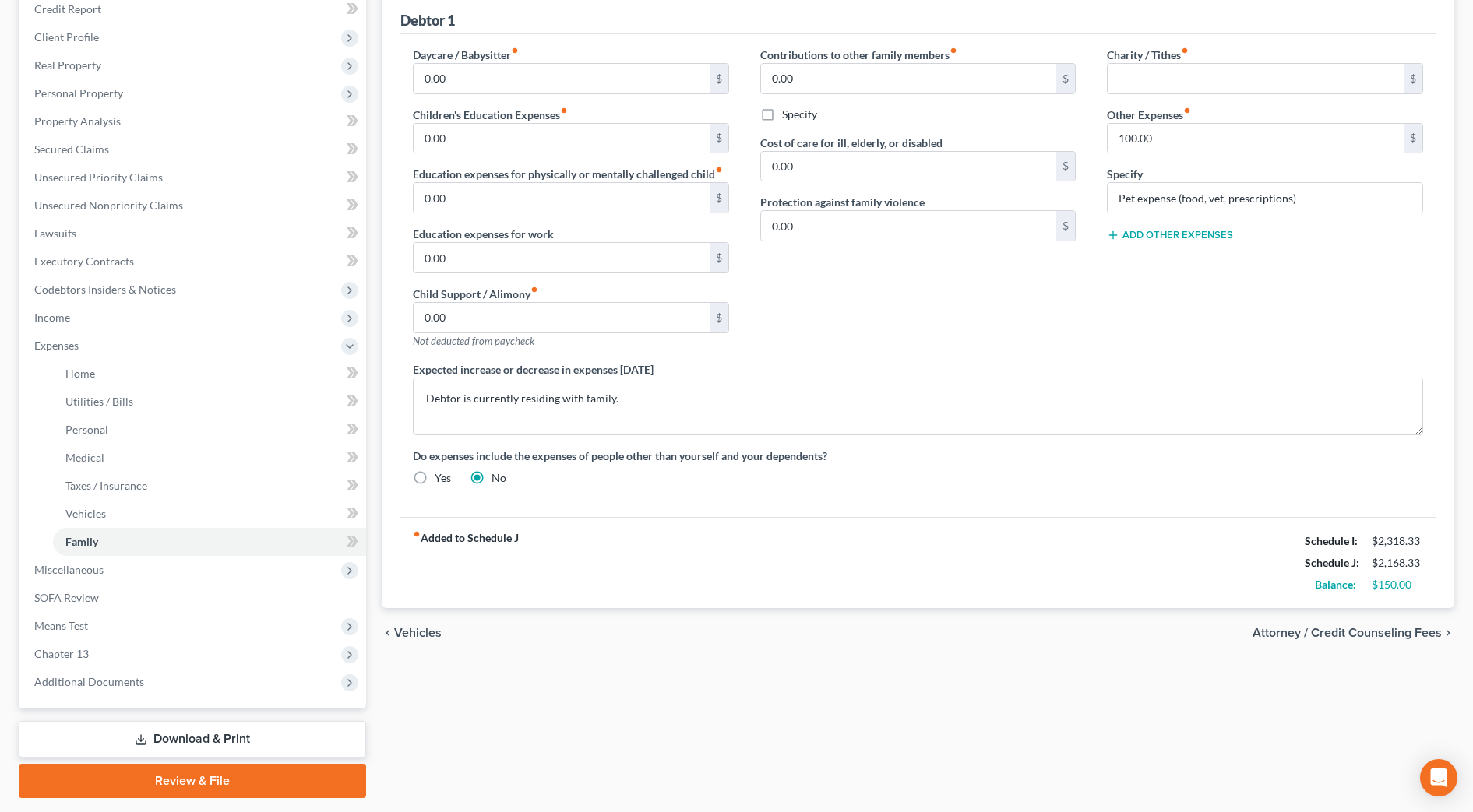
drag, startPoint x: 276, startPoint y: 737, endPoint x: 874, endPoint y: 624, distance: 608.6
click at [276, 737] on link "Download & Print" at bounding box center [192, 739] width 348 height 36
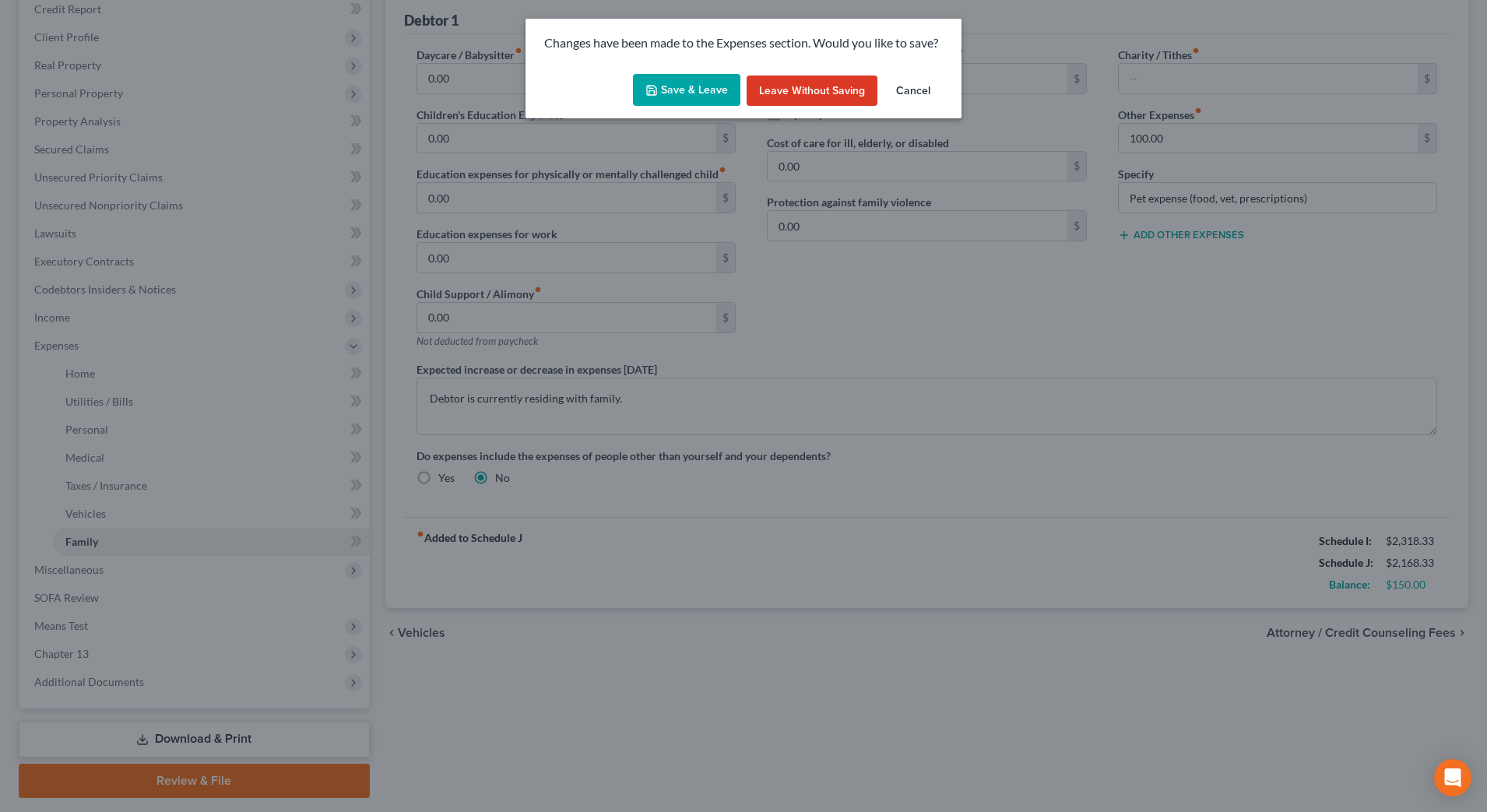
click at [726, 96] on button "Save & Leave" at bounding box center [686, 90] width 107 height 33
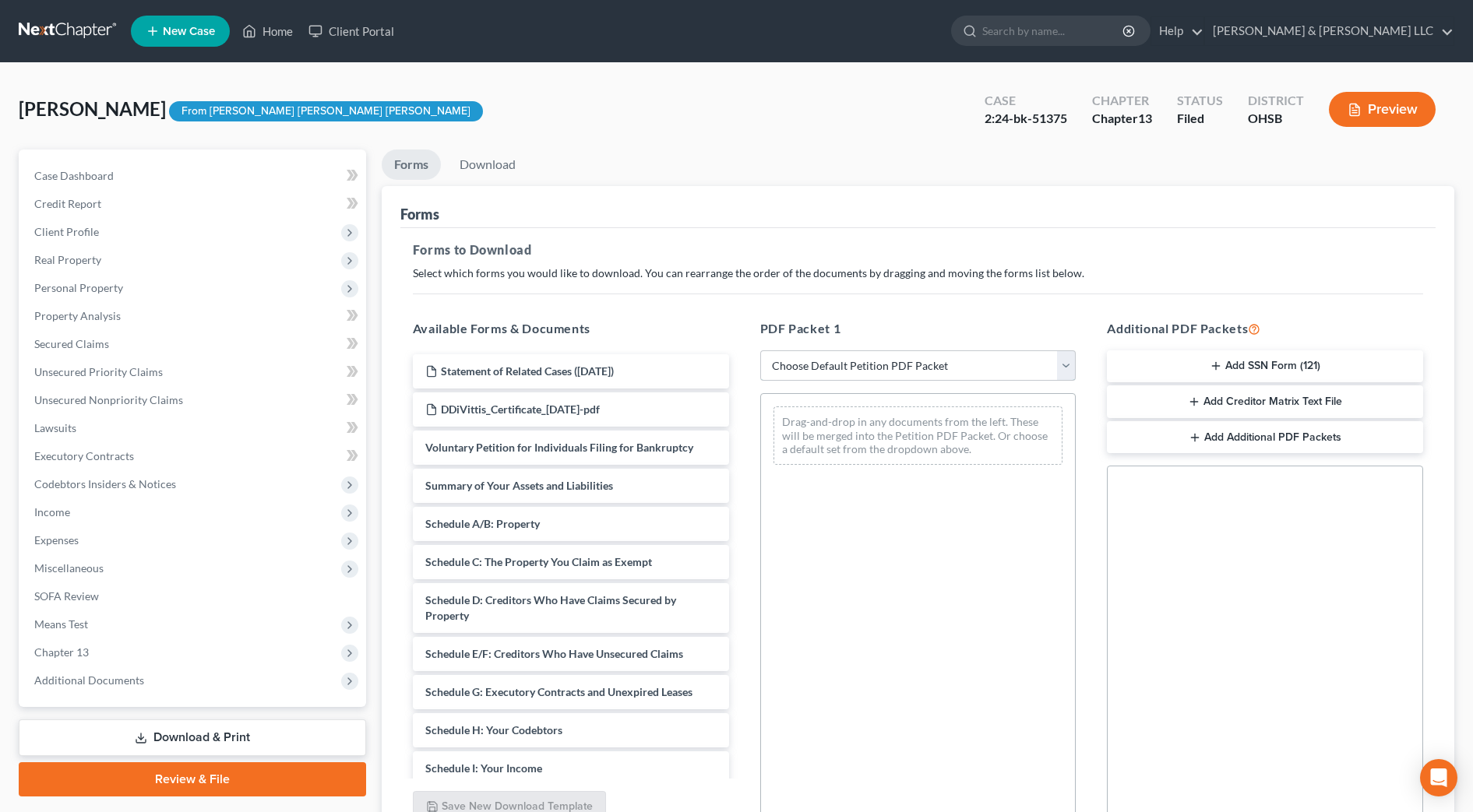
click at [965, 352] on select "Choose Default Petition PDF Packet Complete Bankruptcy Petition (all forms and …" at bounding box center [918, 366] width 316 height 31
select select "4"
click at [760, 350] on select "Choose Default Petition PDF Packet Complete Bankruptcy Petition (all forms and …" at bounding box center [918, 366] width 316 height 31
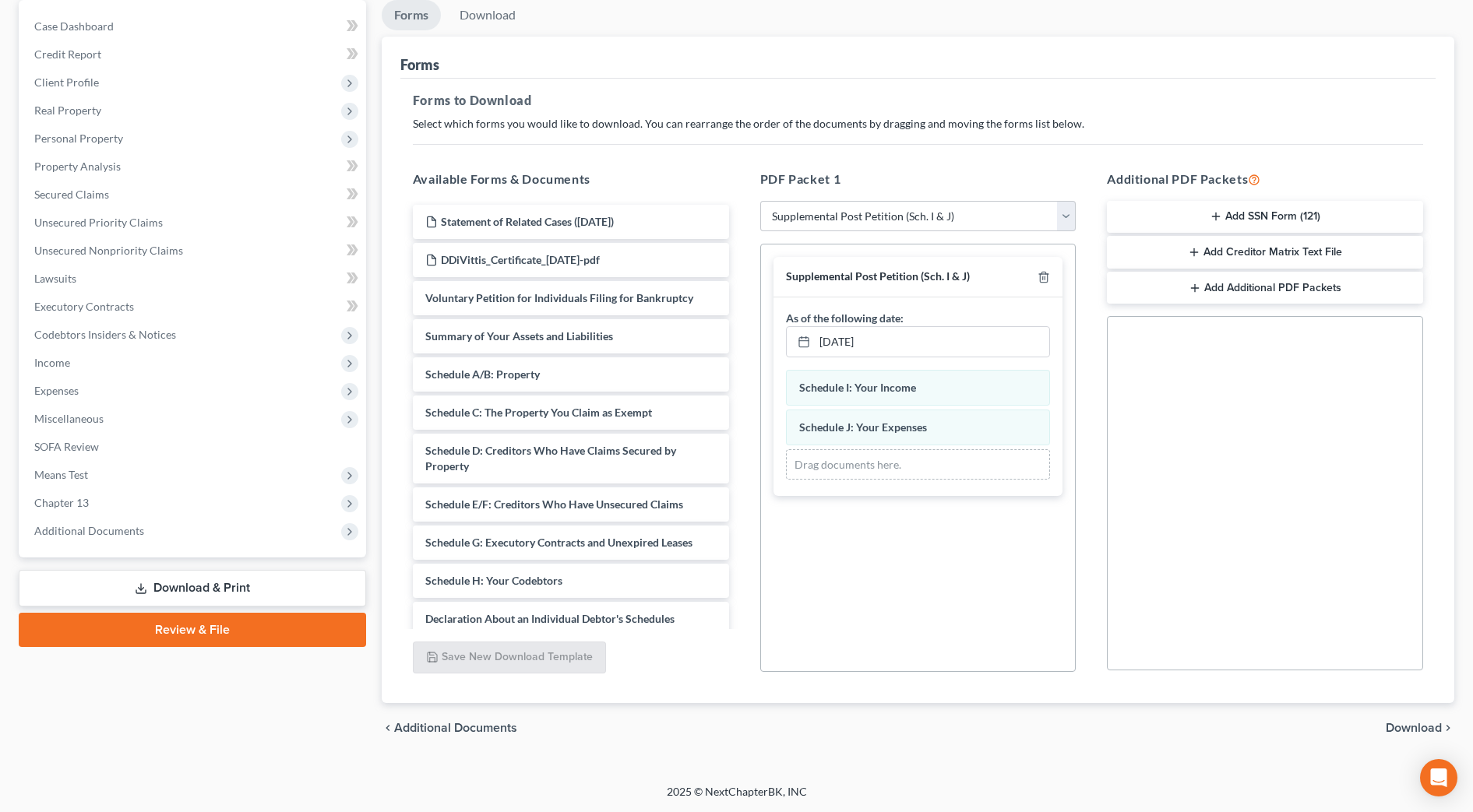
click at [1420, 724] on span "Download" at bounding box center [1413, 728] width 56 height 12
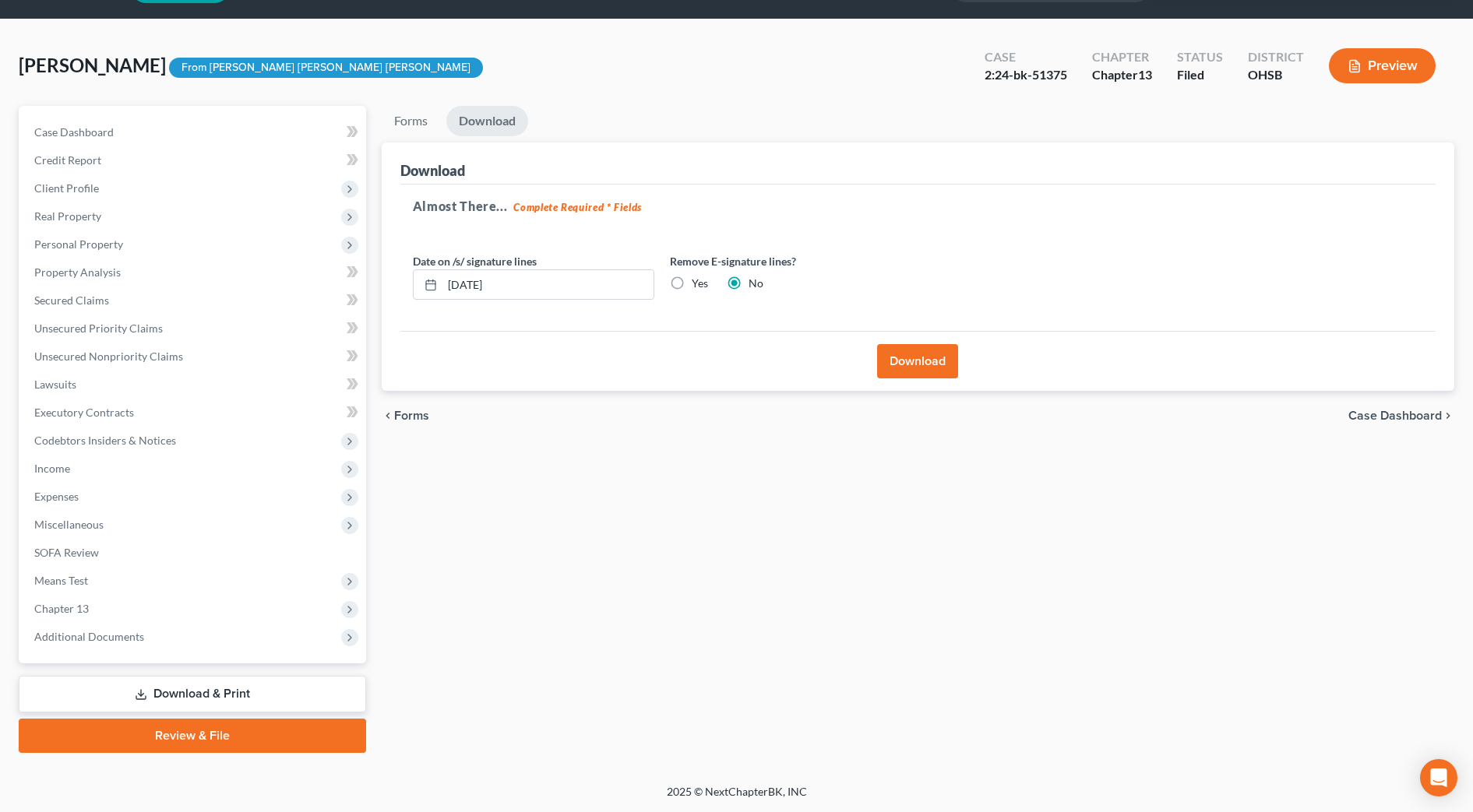
scroll to position [43, 0]
click at [926, 364] on button "Download" at bounding box center [917, 361] width 81 height 35
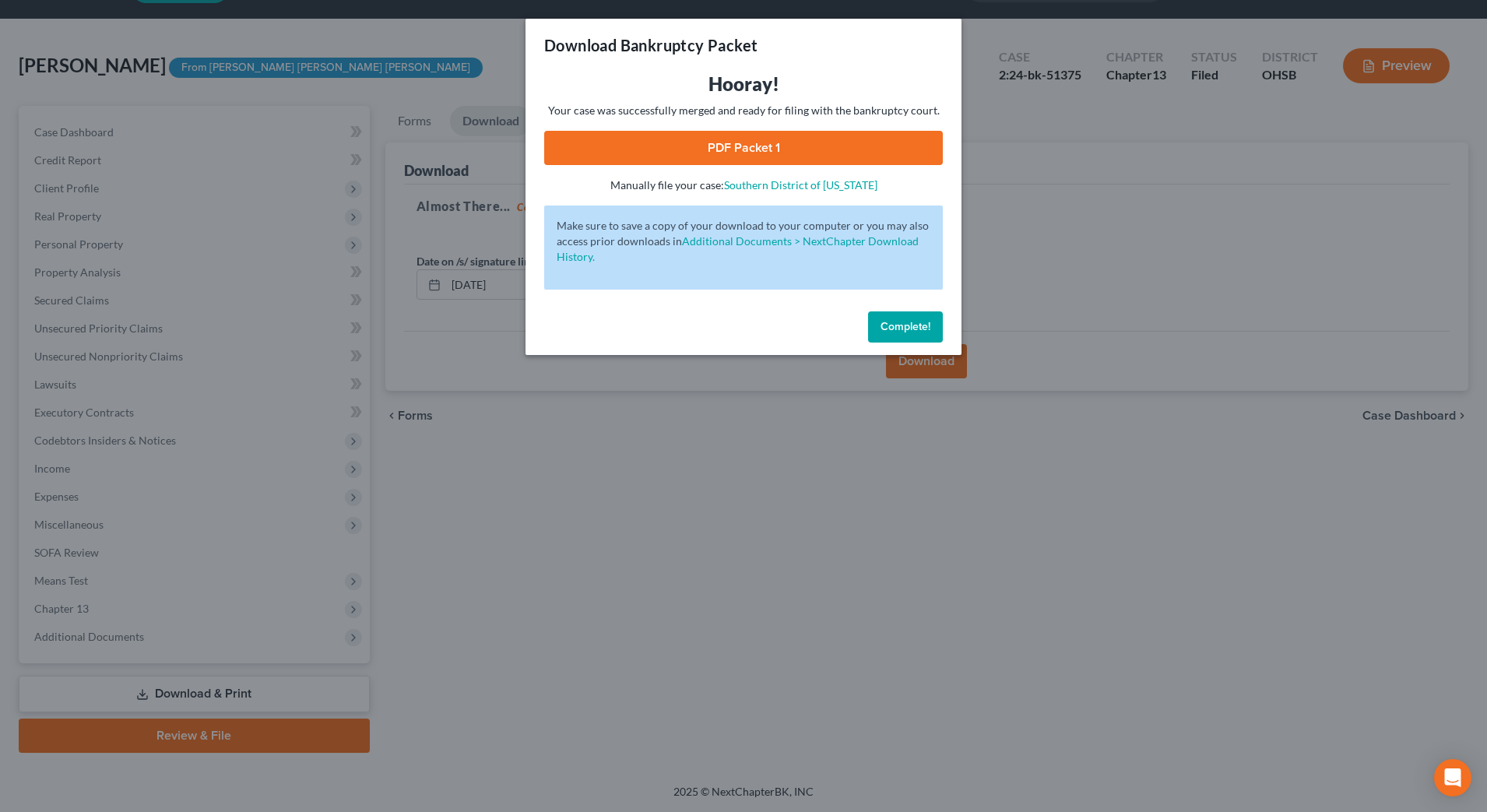
click at [712, 148] on link "PDF Packet 1" at bounding box center [744, 148] width 399 height 35
click at [919, 328] on span "Complete!" at bounding box center [905, 326] width 49 height 13
